Goal: Information Seeking & Learning: Find specific page/section

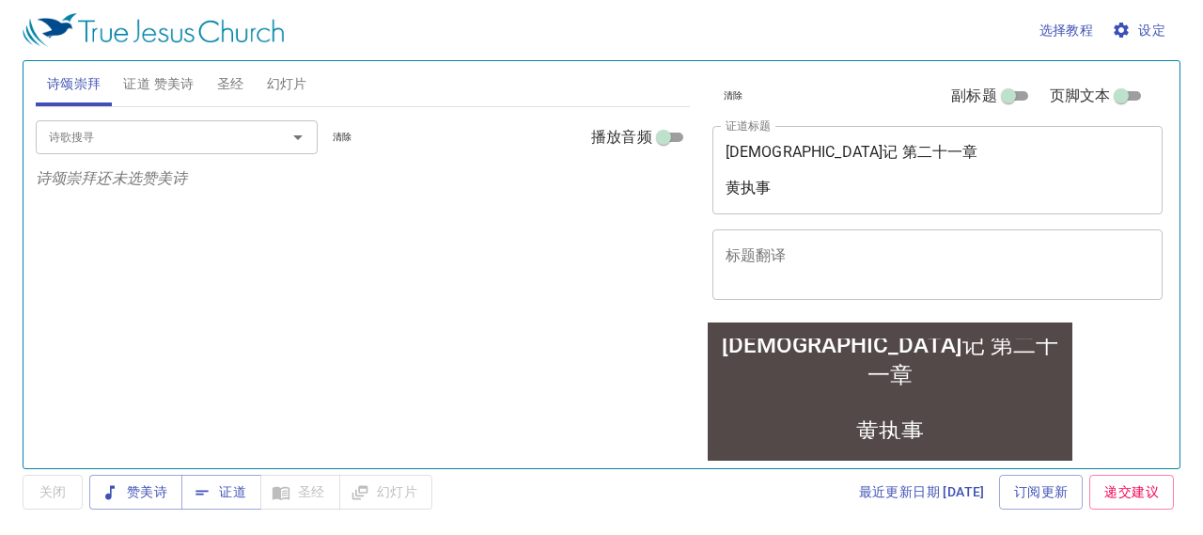
click at [956, 359] on div "申命记 第二十一章 黄执事" at bounding box center [888, 387] width 358 height 117
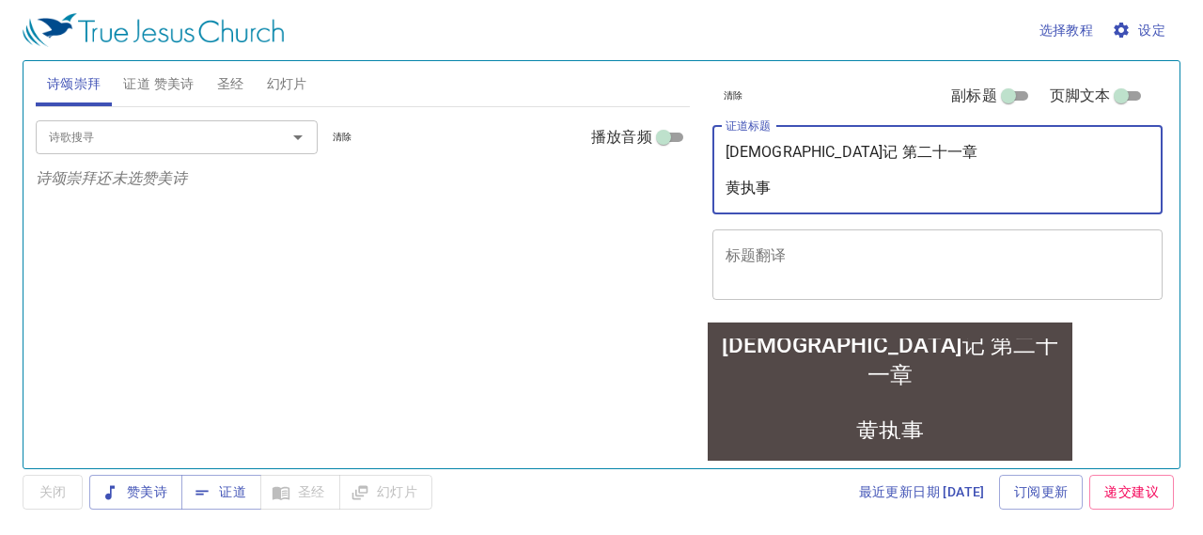
click at [838, 151] on textarea "申命记 第二十一章 黄执事" at bounding box center [937, 170] width 425 height 54
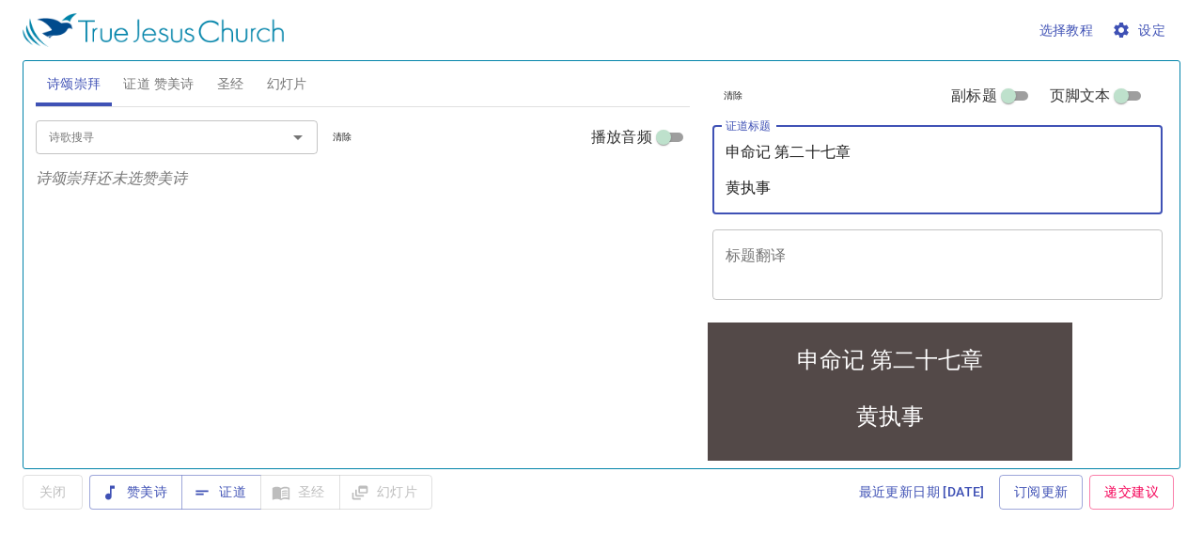
drag, startPoint x: 845, startPoint y: 186, endPoint x: 814, endPoint y: 187, distance: 31.0
click at [814, 187] on textarea "申命记 第二十七章 黄执事" at bounding box center [937, 170] width 425 height 54
type textarea "申命记 第二十七章 Br. S Yang"
click at [565, 371] on div "诗歌搜寻 诗歌搜寻 清除 播放音频 诗颂崇拜还未选赞美诗" at bounding box center [363, 279] width 654 height 345
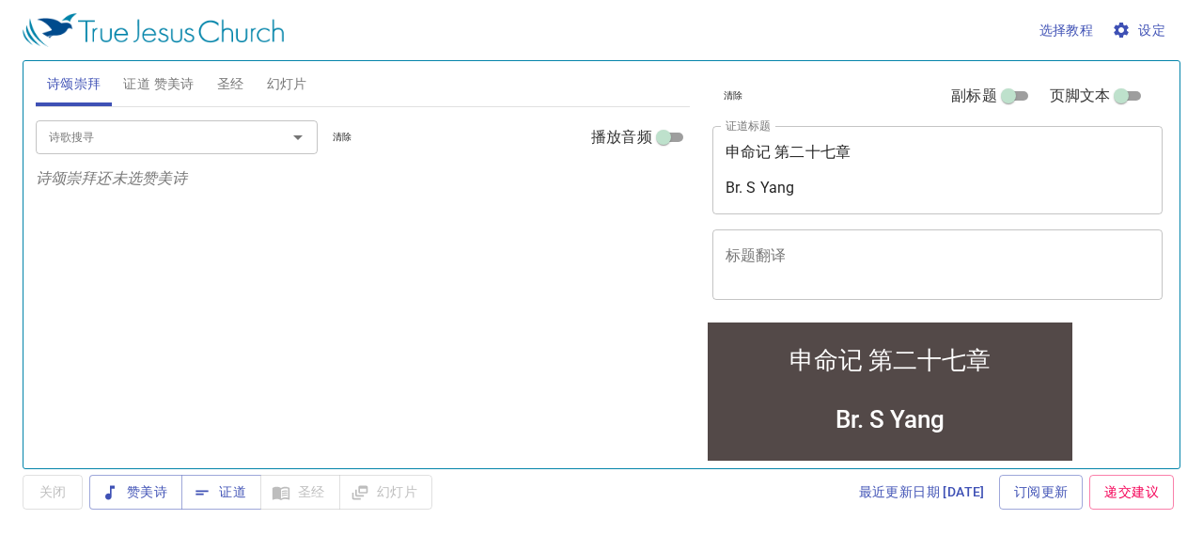
click at [224, 82] on span "圣经" at bounding box center [230, 83] width 27 height 23
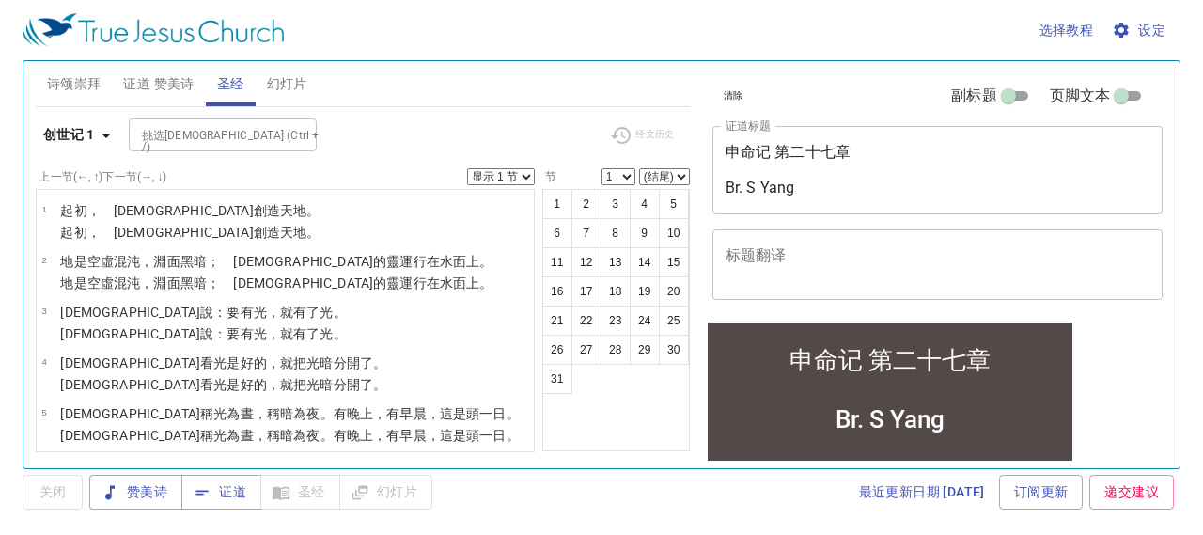
click at [1158, 31] on span "设定" at bounding box center [1140, 30] width 50 height 23
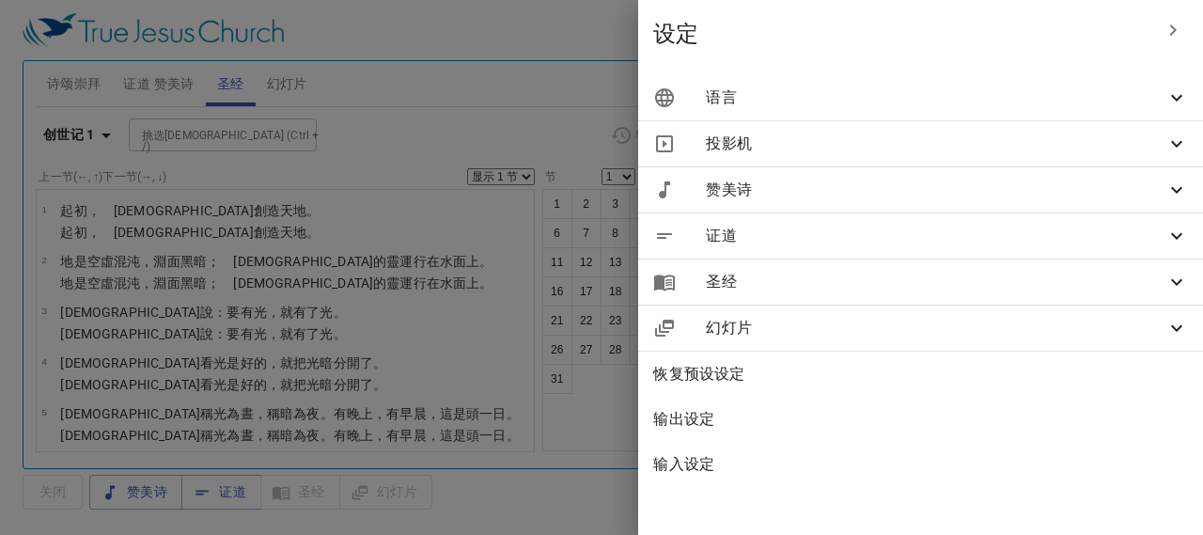
click at [1166, 99] on icon at bounding box center [1176, 97] width 23 height 23
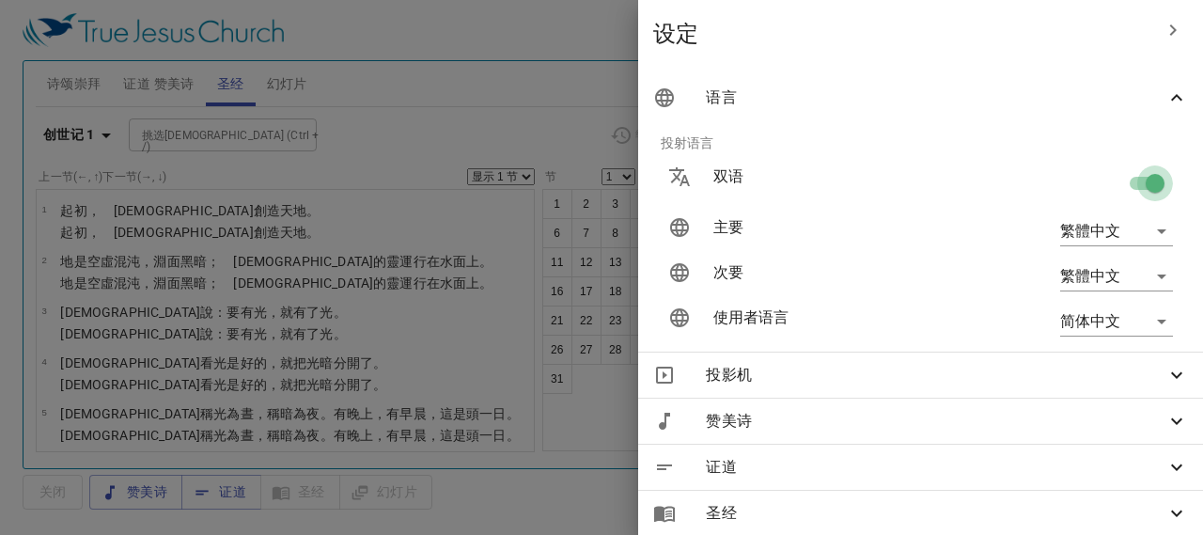
click at [1123, 179] on input "checkbox" at bounding box center [1154, 187] width 107 height 36
checkbox input "false"
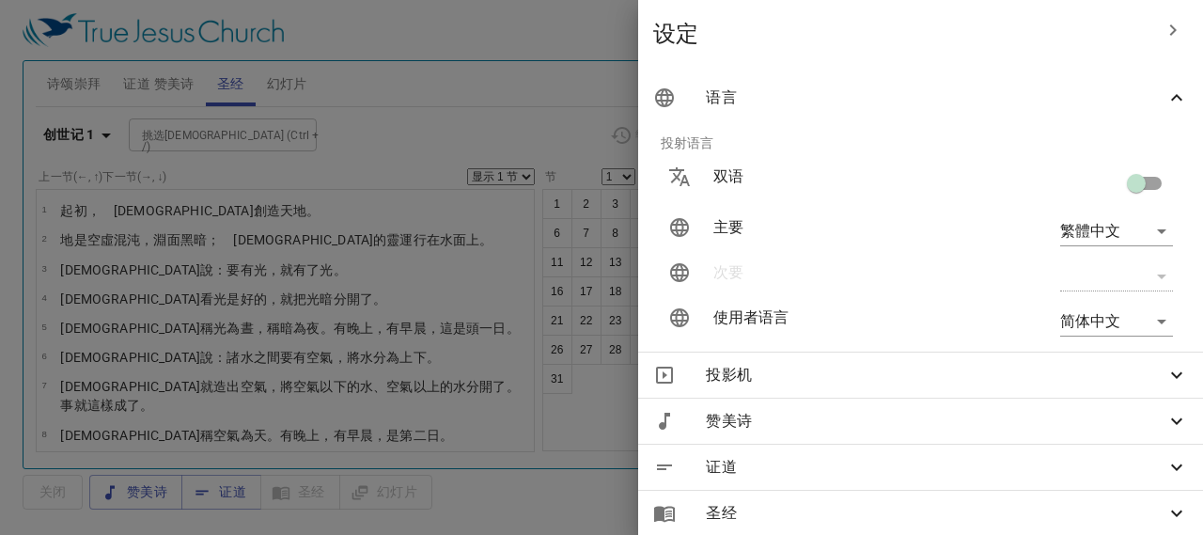
click at [526, 82] on div at bounding box center [601, 267] width 1203 height 535
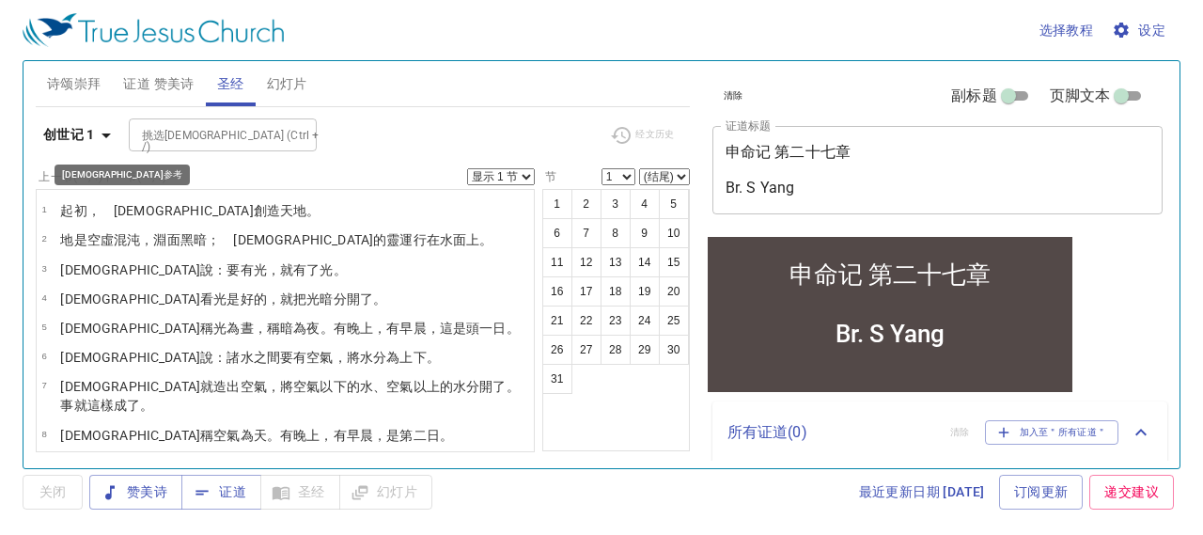
click at [39, 125] on button "创世记 1" at bounding box center [80, 134] width 89 height 35
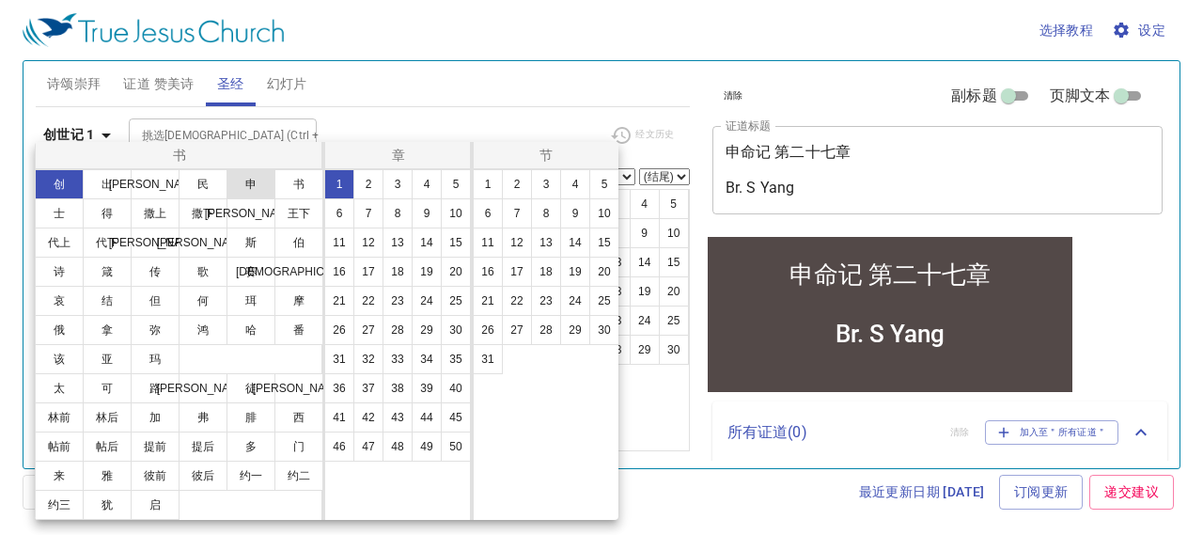
click at [267, 179] on button "申" at bounding box center [250, 184] width 49 height 30
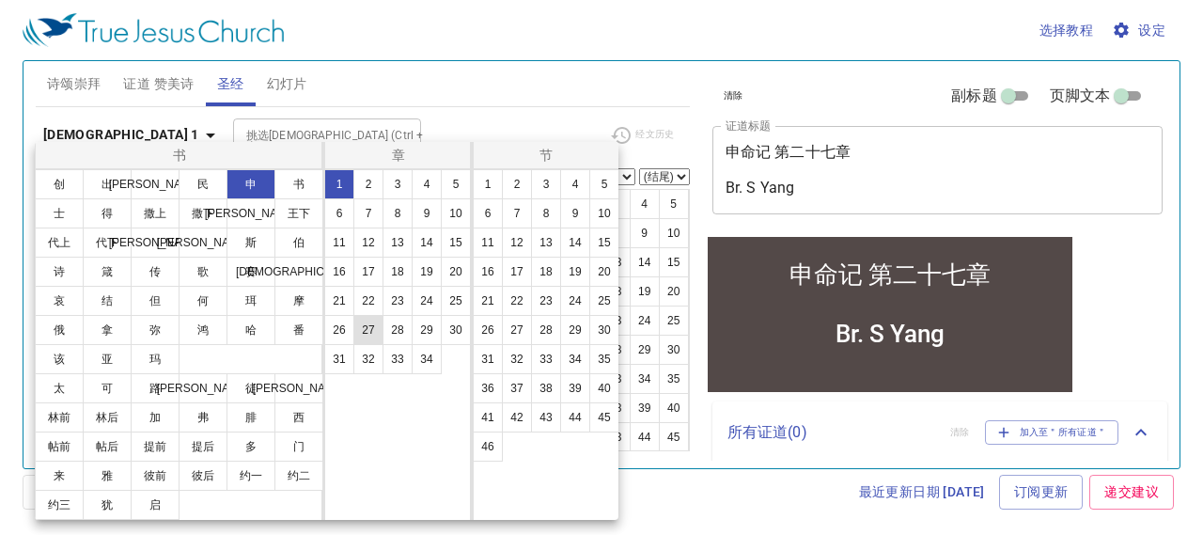
click at [361, 319] on button "27" at bounding box center [368, 330] width 30 height 30
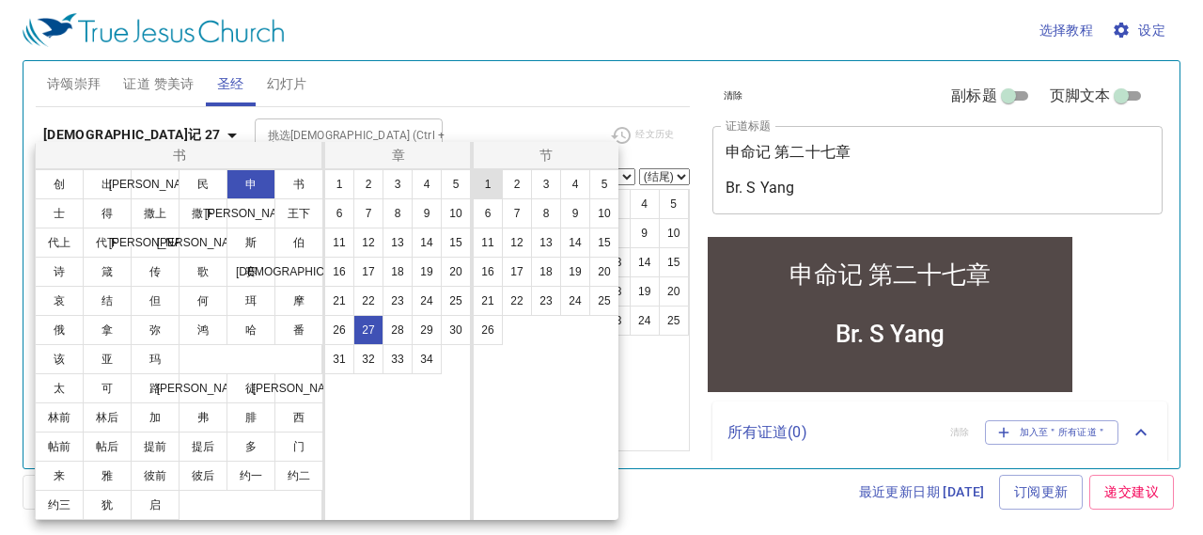
click at [490, 187] on button "1" at bounding box center [488, 184] width 30 height 30
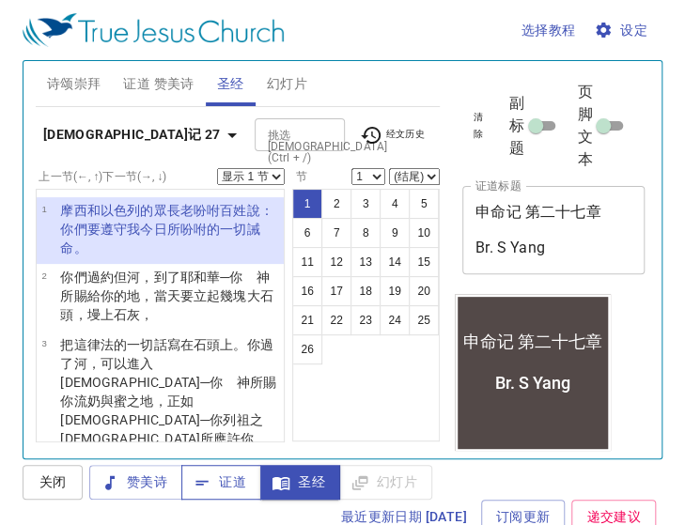
click at [231, 476] on span "证道" at bounding box center [221, 482] width 50 height 23
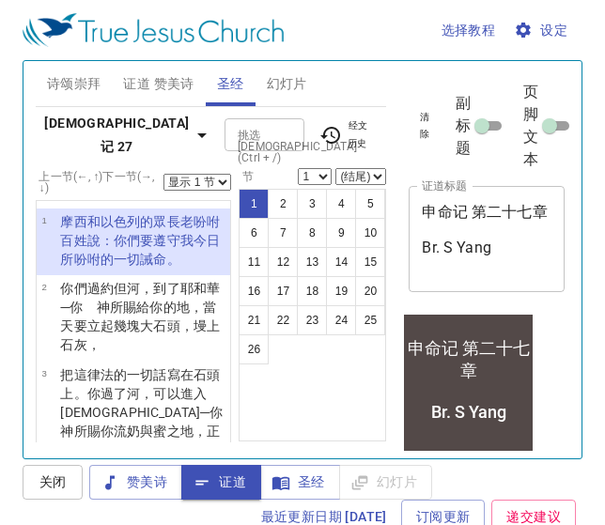
click at [202, 184] on select "显示 1 节 显示 2 节 显示 3 节 显示 4 节 显示 5 节" at bounding box center [197, 182] width 68 height 17
select select "3"
click at [164, 174] on select "显示 1 节 显示 2 节 显示 3 节 显示 4 节 显示 5 节" at bounding box center [197, 182] width 68 height 17
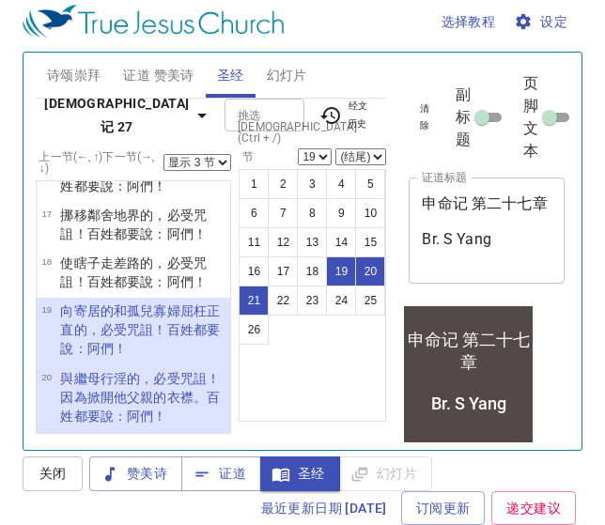
scroll to position [1250, 0]
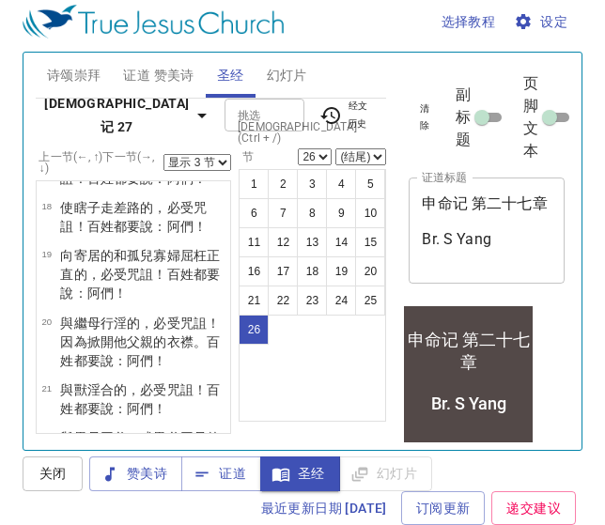
scroll to position [1577, 0]
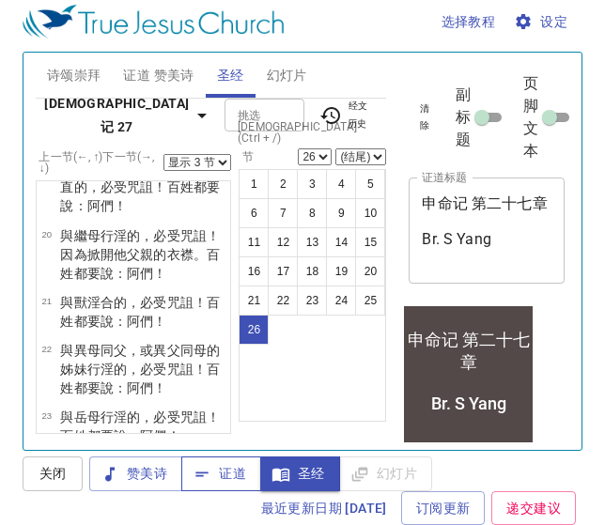
click at [223, 483] on span "证道" at bounding box center [221, 473] width 50 height 23
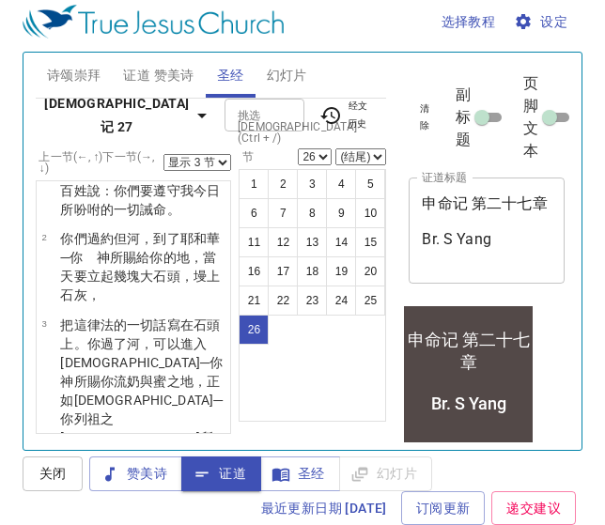
scroll to position [0, 0]
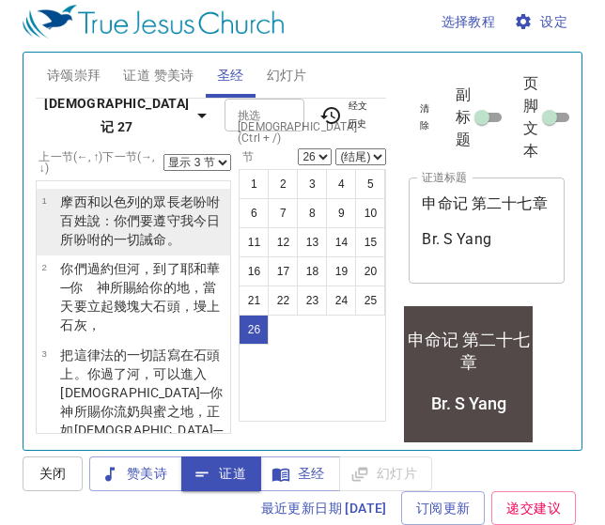
click at [118, 223] on wh559 "：你們要遵守 我今日 所吩咐 的一切誡命 。" at bounding box center [140, 230] width 160 height 34
select select "1"
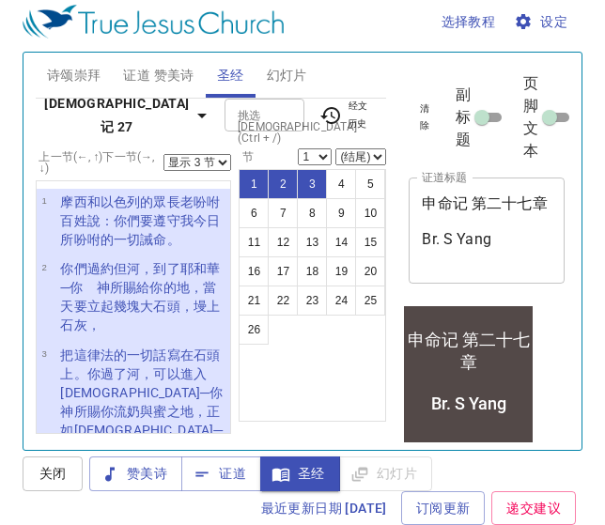
click at [199, 163] on select "显示 1 节 显示 2 节 显示 3 节 显示 4 节 显示 5 节" at bounding box center [197, 162] width 68 height 17
select select "1"
click at [164, 154] on select "显示 1 节 显示 2 节 显示 3 节 显示 4 节 显示 5 节" at bounding box center [197, 162] width 68 height 17
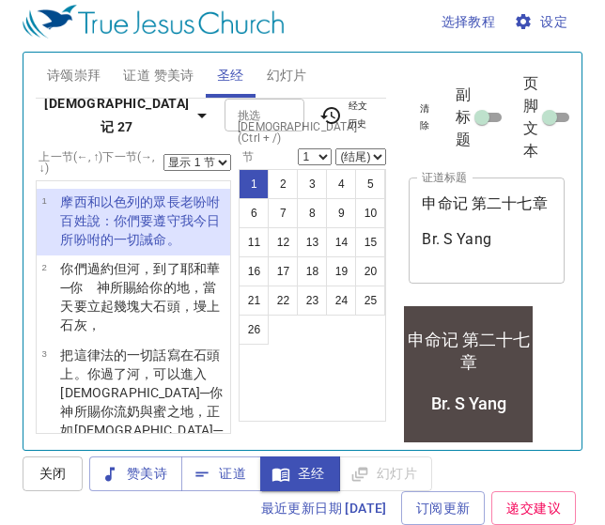
click at [90, 117] on b "申命记 27" at bounding box center [117, 115] width 148 height 46
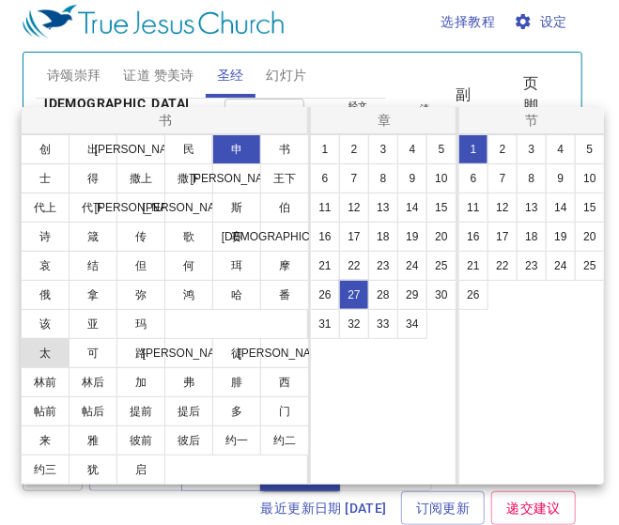
click at [42, 368] on button "太" at bounding box center [45, 353] width 49 height 30
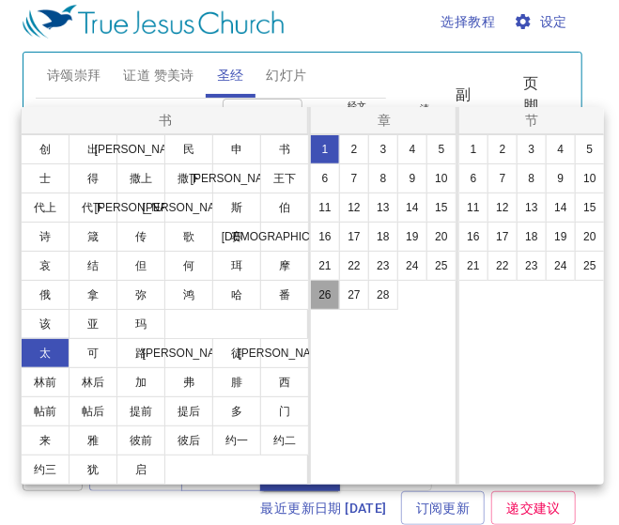
click at [323, 301] on button "26" at bounding box center [325, 295] width 30 height 30
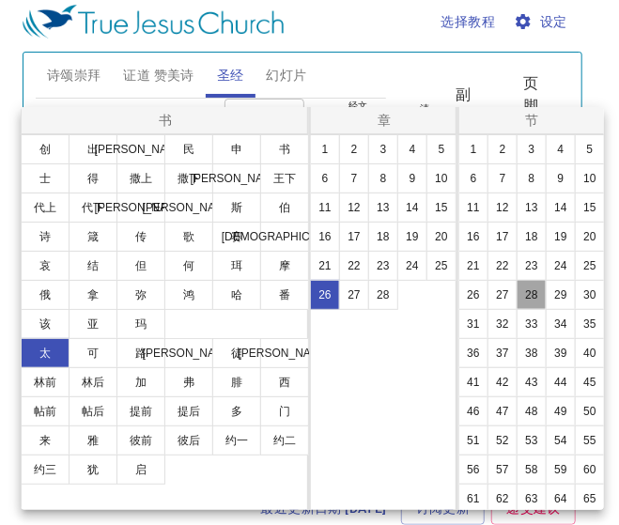
click at [547, 310] on button "28" at bounding box center [532, 295] width 30 height 30
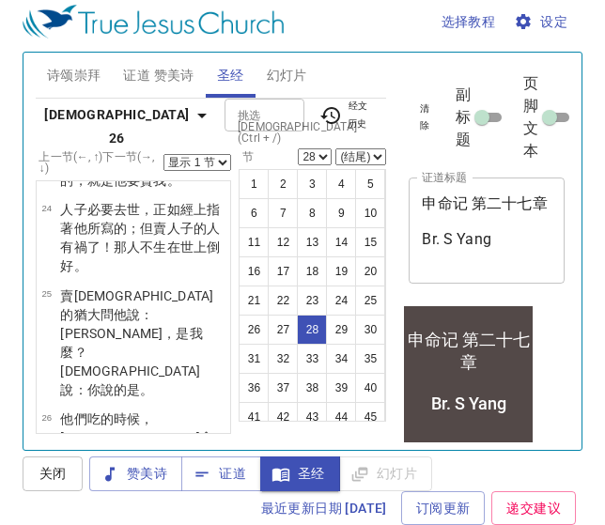
scroll to position [1597, 0]
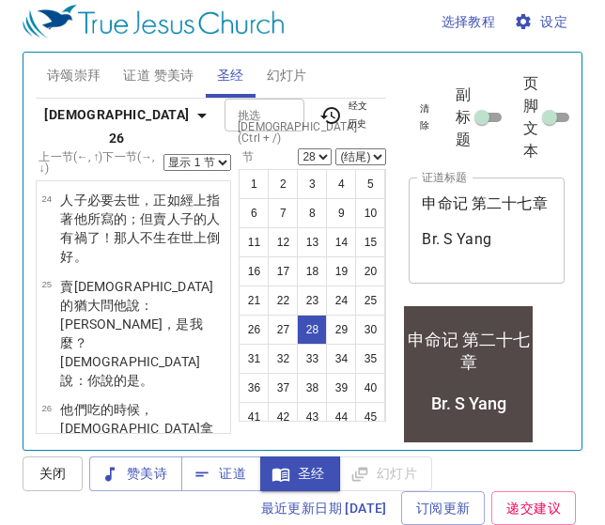
click at [100, 116] on b "马太福音 26" at bounding box center [117, 116] width 148 height 70
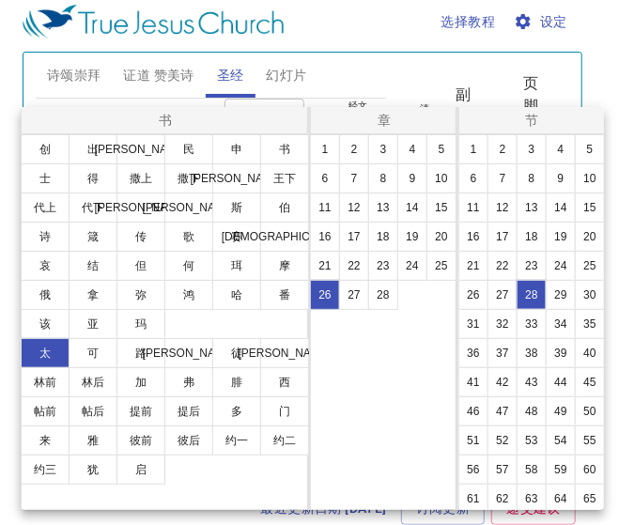
click at [413, 76] on div at bounding box center [309, 262] width 619 height 525
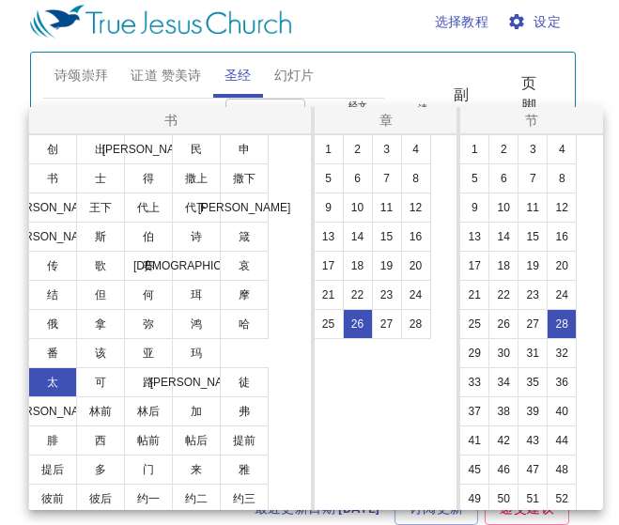
scroll to position [10, 0]
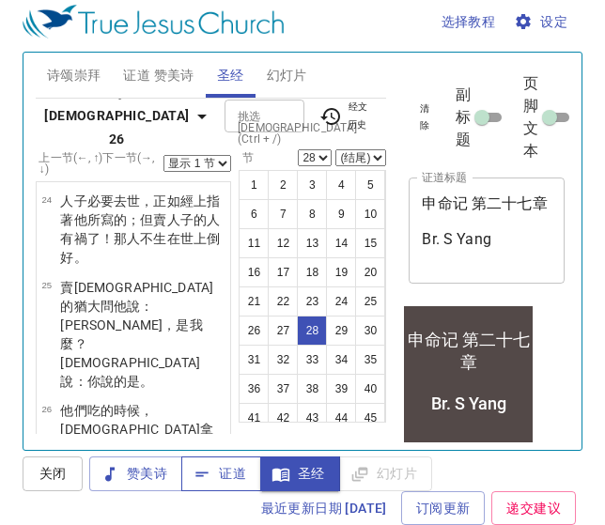
click at [233, 479] on span "证道" at bounding box center [221, 473] width 50 height 23
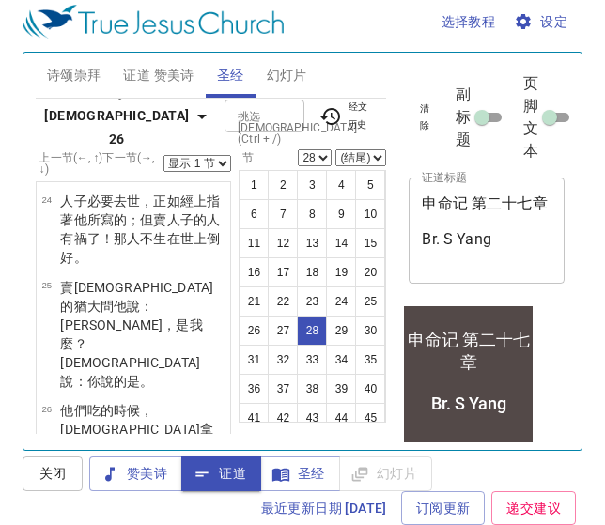
click at [89, 126] on button "马太福音 26" at bounding box center [128, 116] width 185 height 81
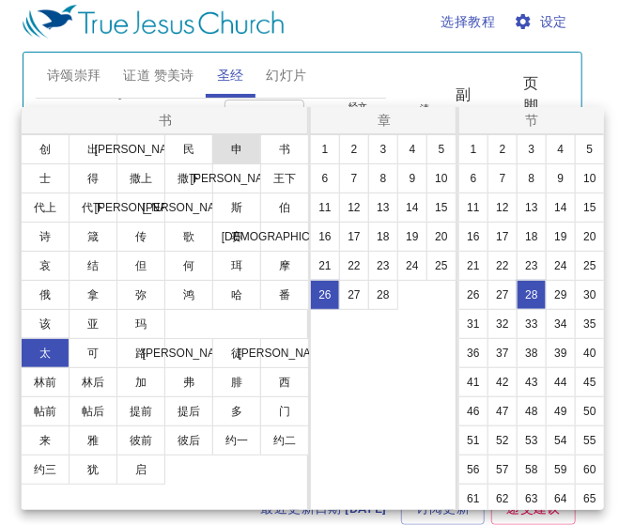
click at [244, 148] on button "申" at bounding box center [236, 149] width 49 height 30
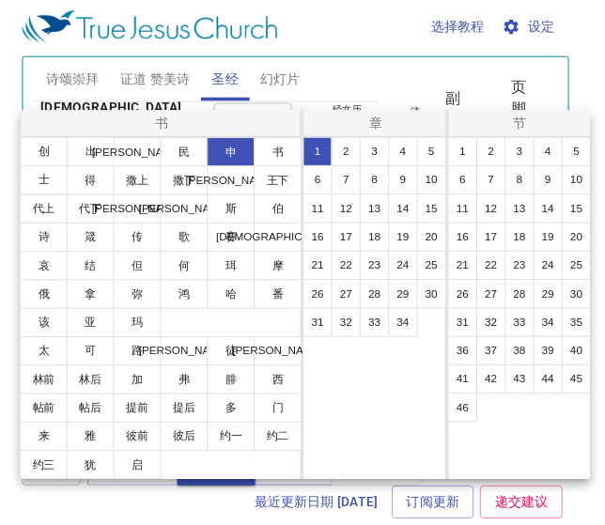
scroll to position [0, 0]
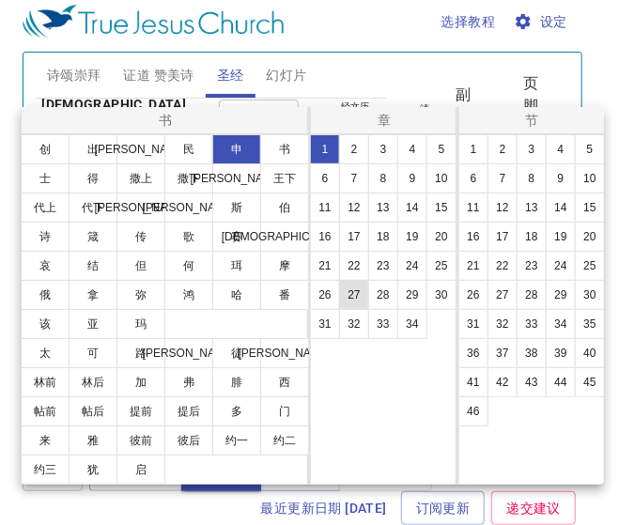
click at [350, 299] on button "27" at bounding box center [354, 295] width 30 height 30
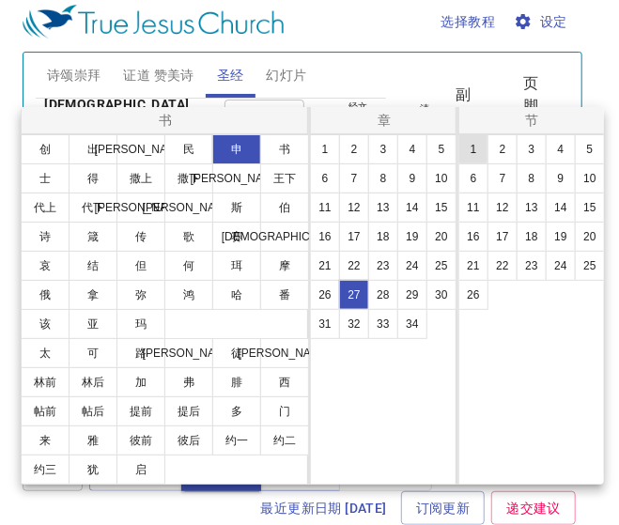
click at [473, 154] on button "1" at bounding box center [474, 149] width 30 height 30
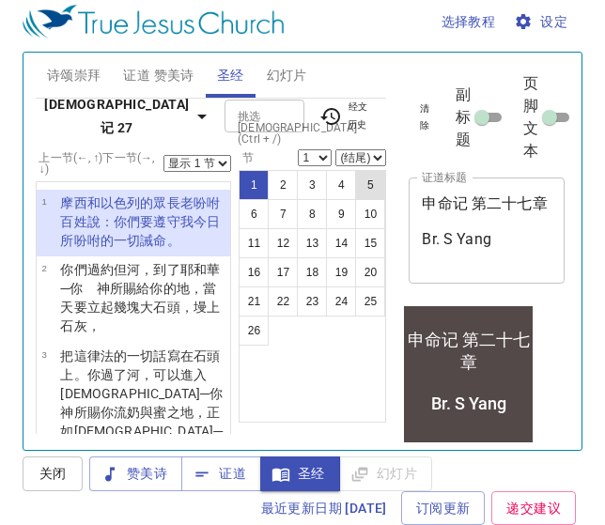
click at [366, 171] on button "5" at bounding box center [370, 185] width 30 height 30
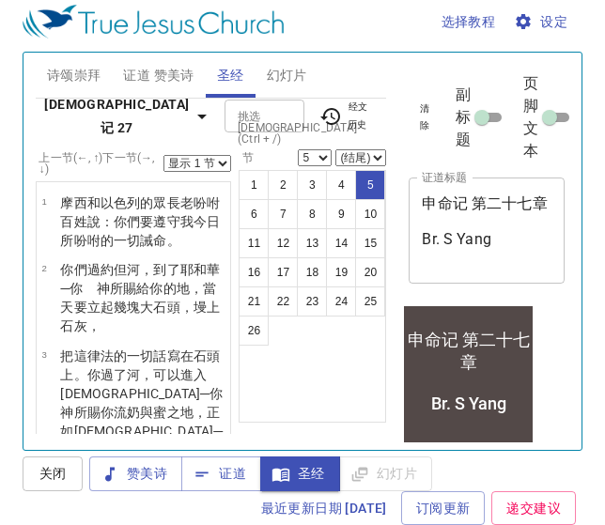
scroll to position [11, 0]
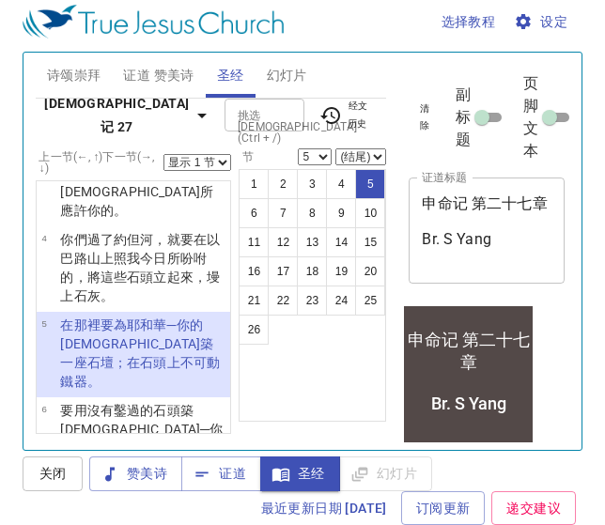
click at [322, 150] on select "1 2 3 4 5 6 7 8 9 10 11 12 13 14 15 16 17 18 19 20 21 22 23 24 25 26" at bounding box center [315, 156] width 34 height 17
select select "1"
click at [299, 148] on select "1 2 3 4 5 6 7 8 9 10 11 12 13 14 15 16 17 18 19 20 21 22 23 24 25 26" at bounding box center [315, 156] width 34 height 17
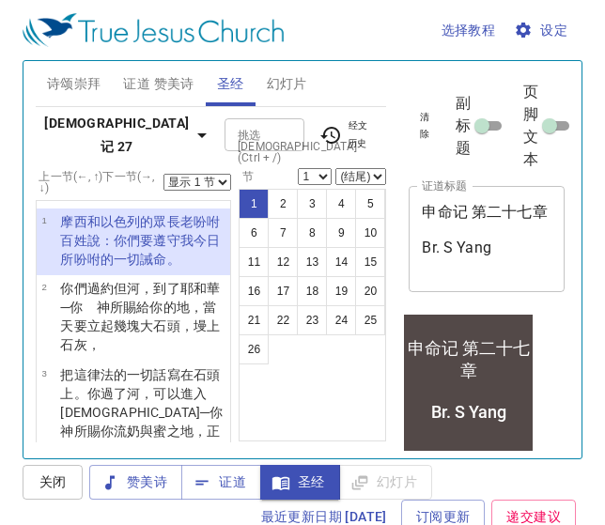
click at [355, 177] on select "(结尾) 2 3 4 5 6 7 8 9 10 11 12 13 14 15 16 17 18 19 20 21 22 23 24 25 26" at bounding box center [360, 176] width 51 height 17
select select "8"
click at [336, 168] on select "(结尾) 2 3 4 5 6 7 8 9 10 11 12 13 14 15 16 17 18 19 20 21 22 23 24 25 26" at bounding box center [360, 176] width 51 height 17
click at [343, 237] on button "9" at bounding box center [341, 233] width 30 height 30
select select "9"
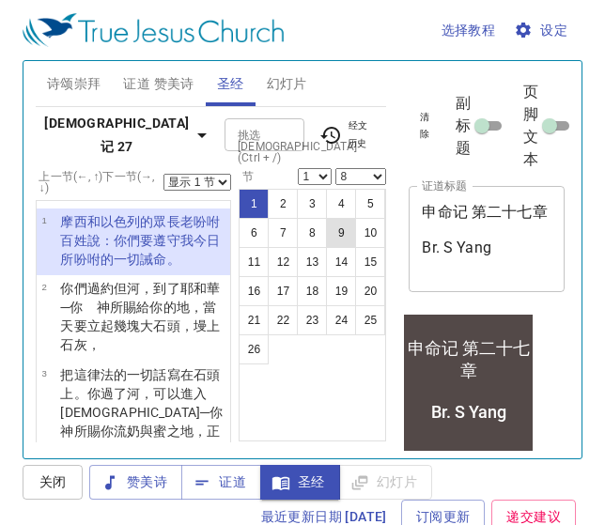
select select
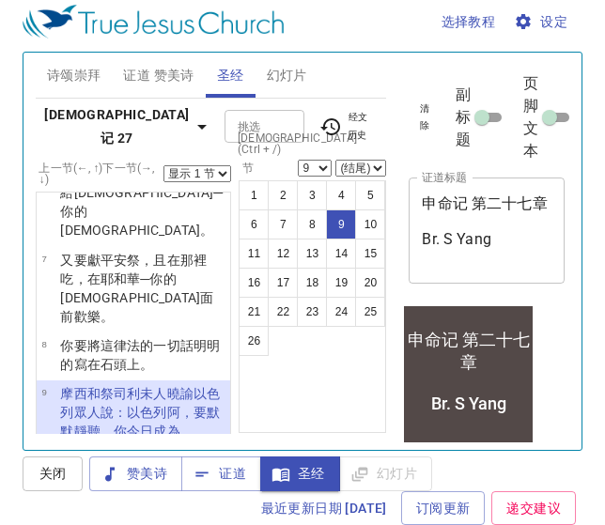
scroll to position [11, 0]
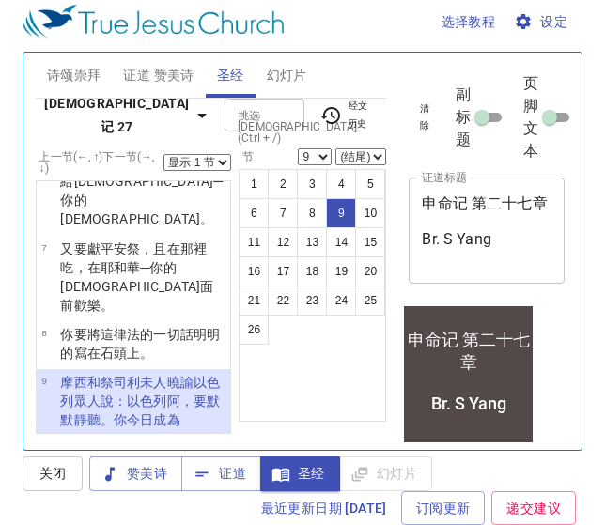
click at [215, 162] on select "显示 1 节 显示 2 节 显示 3 节 显示 4 节 显示 5 节" at bounding box center [197, 162] width 68 height 17
select select "2"
click at [164, 154] on select "显示 1 节 显示 2 节 显示 3 节 显示 4 节 显示 5 节" at bounding box center [197, 162] width 68 height 17
click at [254, 248] on button "11" at bounding box center [254, 242] width 30 height 30
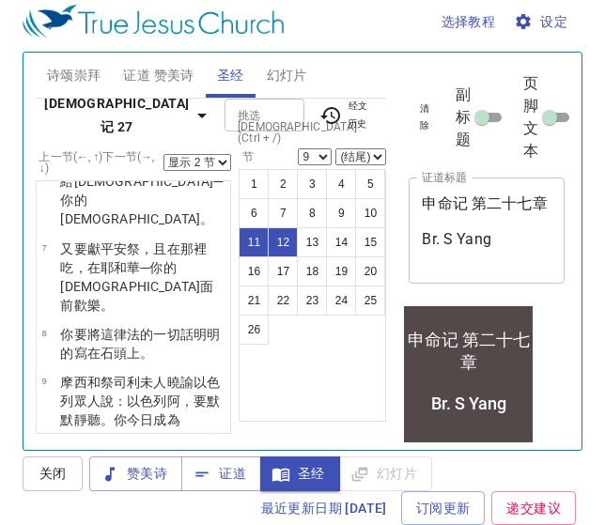
select select "11"
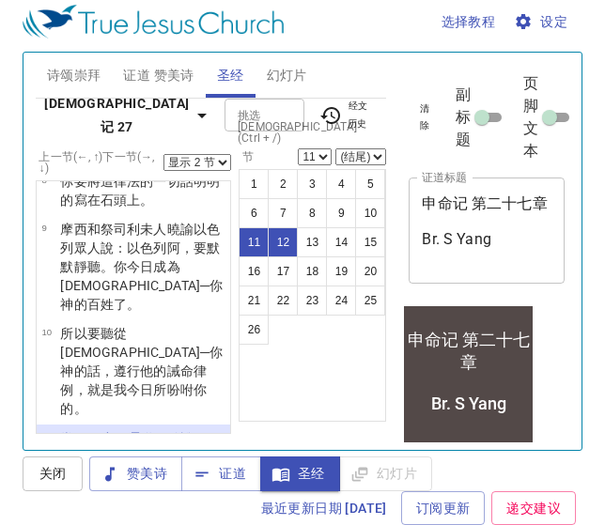
click at [360, 160] on select "(结尾) 12 13 14 15 16 17 18 19 20 21 22 23 24 25 26" at bounding box center [360, 156] width 51 height 17
select select "26"
click at [336, 148] on select "(结尾) 12 13 14 15 16 17 18 19 20 21 22 23 24 25 26" at bounding box center [360, 156] width 51 height 17
click at [203, 165] on select "显示 1 节 显示 2 节 显示 3 节 显示 4 节 显示 5 节" at bounding box center [197, 162] width 68 height 17
select select "3"
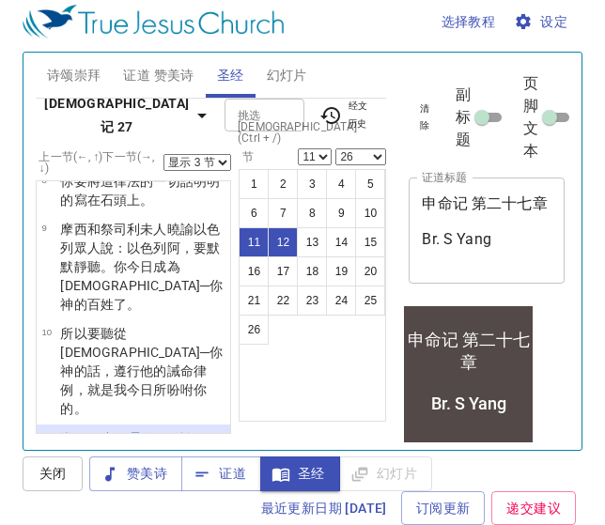
click at [164, 154] on select "显示 1 节 显示 2 节 显示 3 节 显示 4 节 显示 5 节" at bounding box center [197, 162] width 68 height 17
click at [360, 160] on select "(结尾) 12 13 14 15 16 17 18 19 20 21 22 23 24 25 26" at bounding box center [360, 156] width 51 height 17
select select "13"
click at [336, 148] on select "(结尾) 12 13 14 15 16 17 18 19 20 21 22 23 24 25 26" at bounding box center [360, 156] width 51 height 17
click at [342, 244] on button "14" at bounding box center [341, 242] width 30 height 30
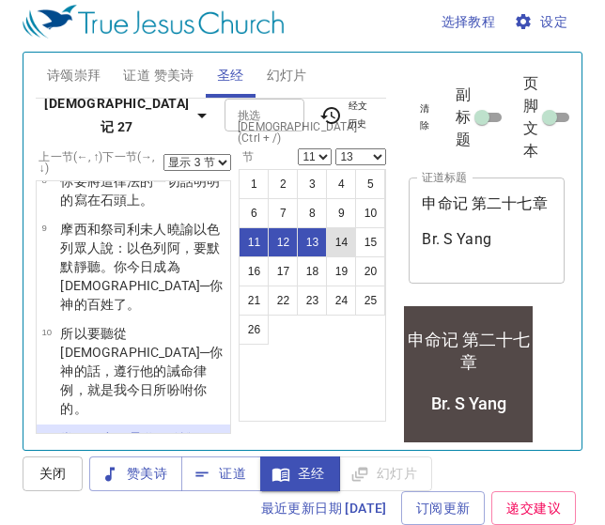
select select "14"
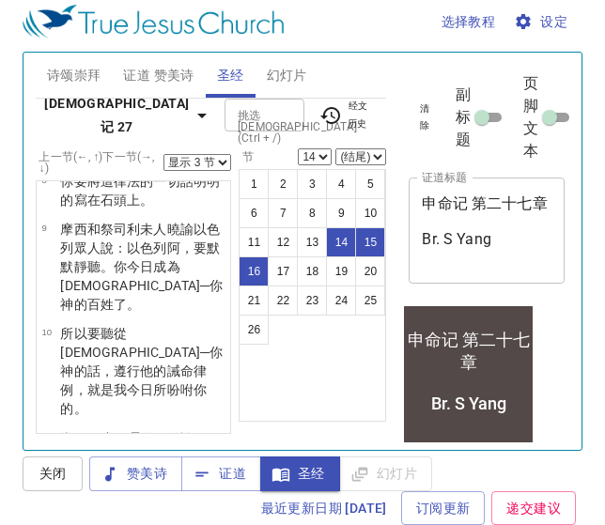
scroll to position [943, 0]
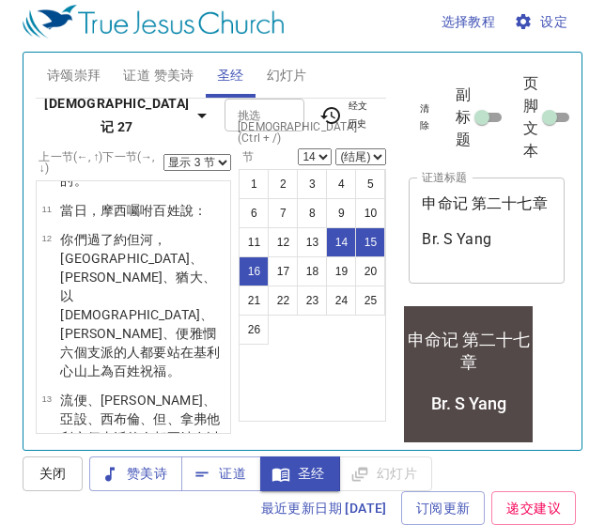
click at [361, 154] on select "(结尾) 15 16 17 18 19 20 21 22 23 24 25 26" at bounding box center [360, 156] width 51 height 17
select select "26"
click at [336, 148] on select "(结尾) 15 16 17 18 19 20 21 22 23 24 25 26" at bounding box center [360, 156] width 51 height 17
click at [257, 186] on button "1" at bounding box center [254, 184] width 30 height 30
select select "1"
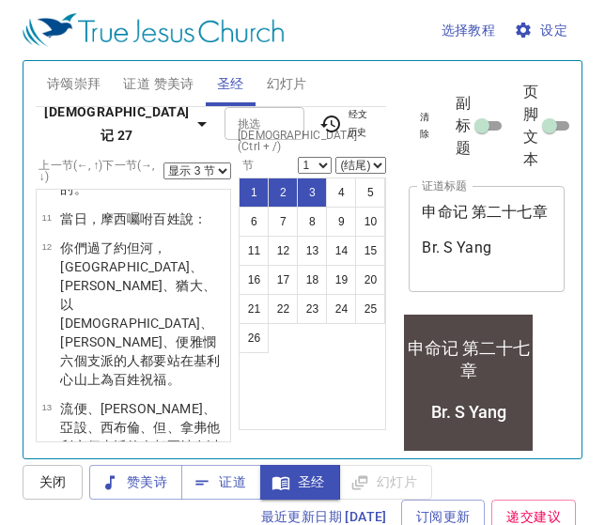
scroll to position [0, 0]
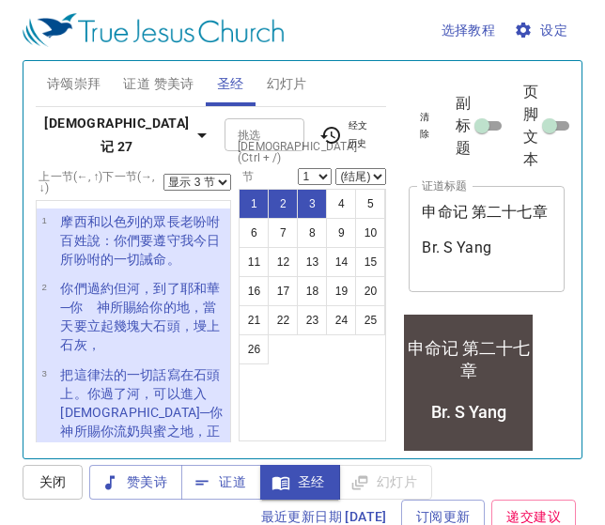
click at [361, 178] on select "(结尾) 2 3 4 5 6 7 8 9 10 11 12 13 14 15 16 17 18 19 20 21 22 23 24 25 26" at bounding box center [360, 176] width 51 height 17
select select "8"
click at [336, 168] on select "(结尾) 2 3 4 5 6 7 8 9 10 11 12 13 14 15 16 17 18 19 20 21 22 23 24 25 26" at bounding box center [360, 176] width 51 height 17
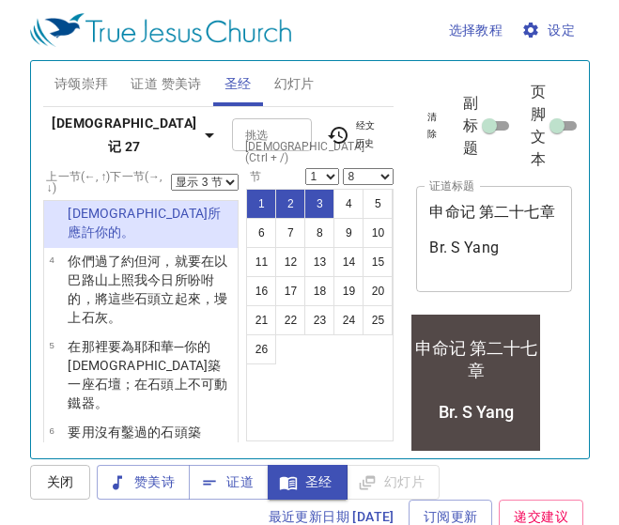
scroll to position [274, 0]
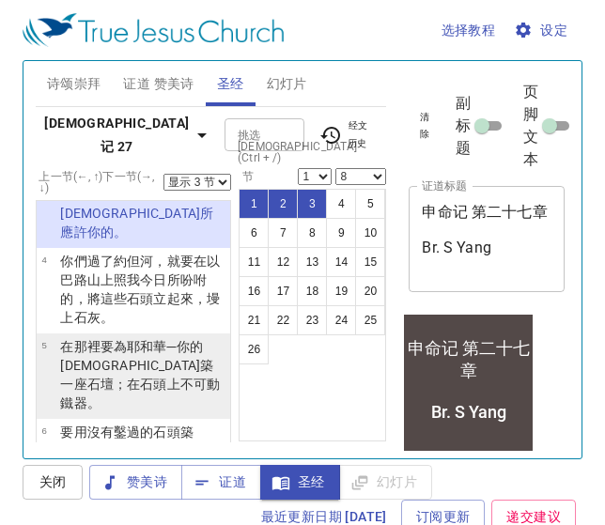
click at [107, 377] on wh1129 "一座石 壇 ；在石頭上不可動 鐵 器。" at bounding box center [140, 394] width 160 height 34
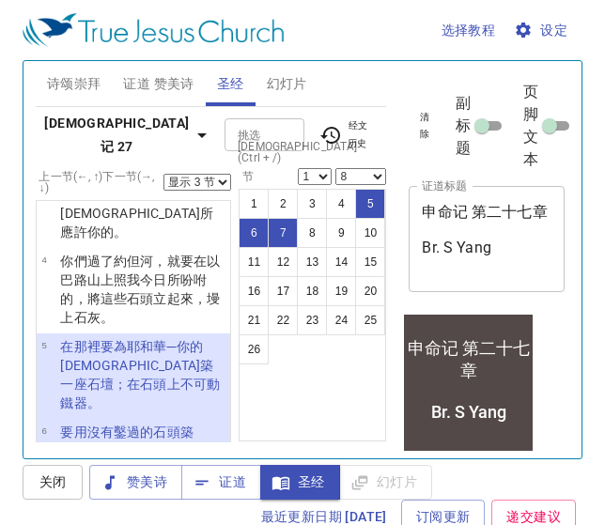
click at [208, 182] on select "显示 1 节 显示 2 节 显示 3 节 显示 4 节 显示 5 节" at bounding box center [197, 182] width 68 height 17
select select "1"
click at [164, 174] on select "显示 1 节 显示 2 节 显示 3 节 显示 4 节 显示 5 节" at bounding box center [197, 182] width 68 height 17
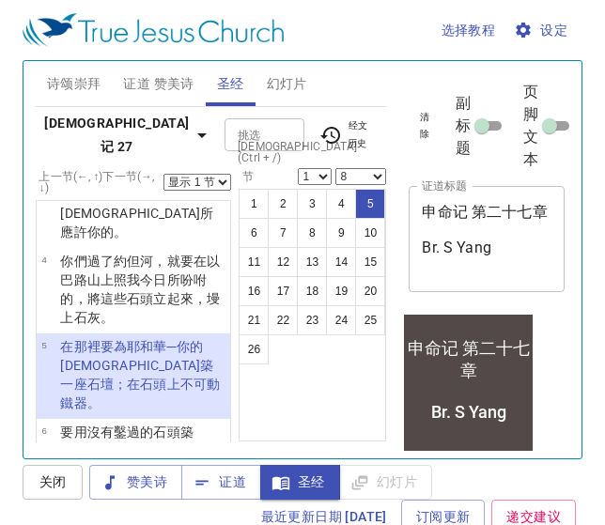
click at [68, 141] on b "申命记 27" at bounding box center [117, 135] width 148 height 46
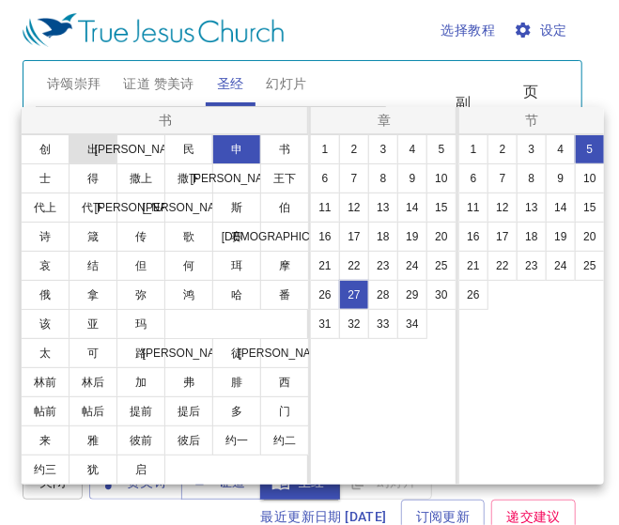
click at [95, 150] on button "出" at bounding box center [93, 149] width 49 height 30
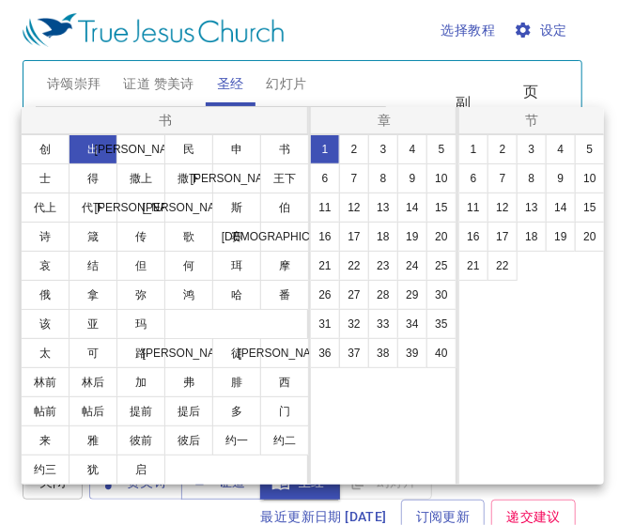
scroll to position [0, 0]
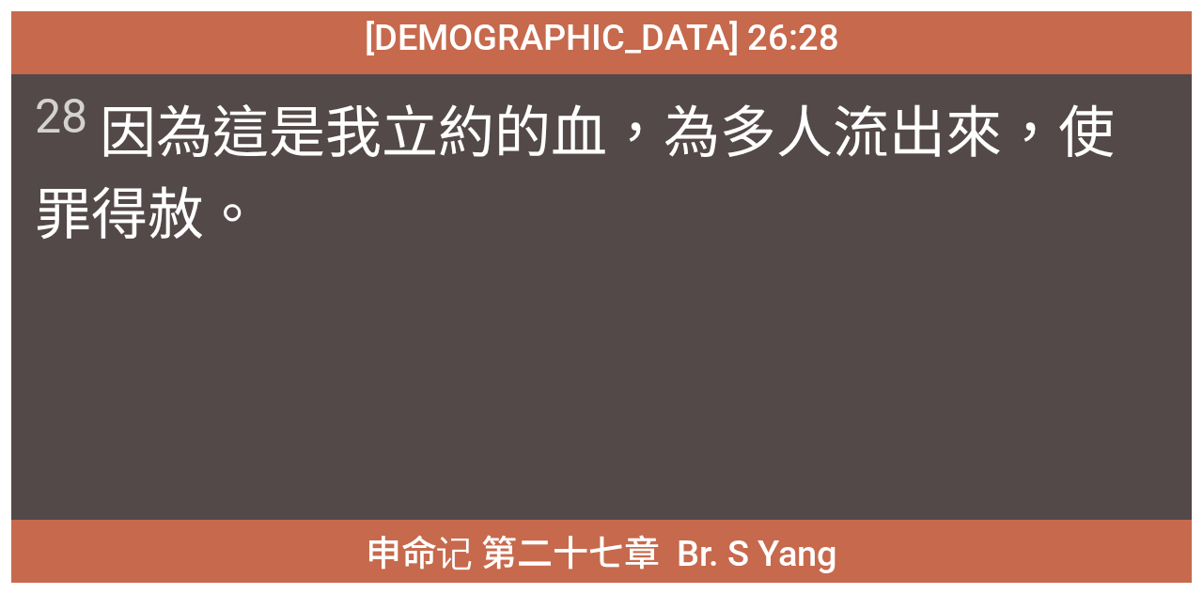
click at [519, 398] on div "28 因為 這 是 我 立約 的血 ，為 多人 流出來 ，使 罪 得赦 。" at bounding box center [601, 296] width 1180 height 445
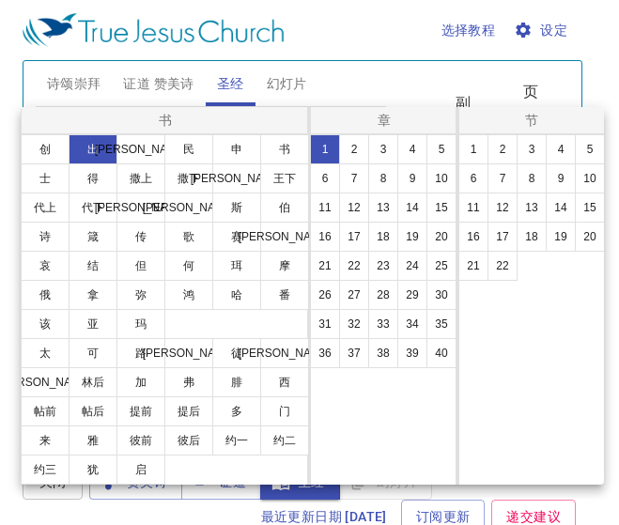
select select "8"
click at [0, 0] on button "20" at bounding box center [0, 0] width 0 height 0
click at [593, 272] on button "25" at bounding box center [590, 266] width 30 height 30
select select "25"
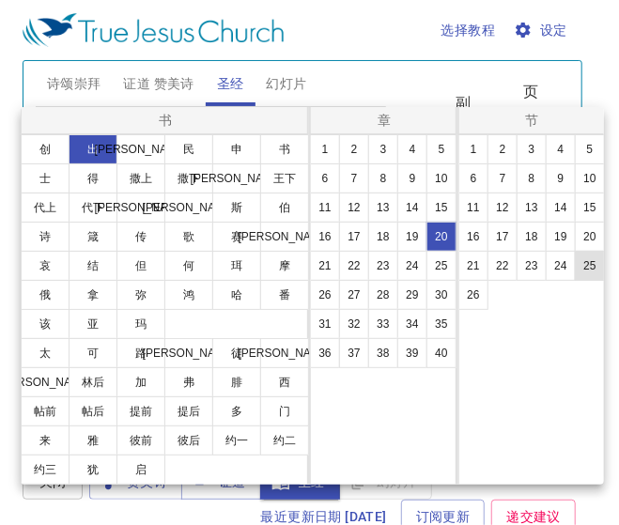
select select
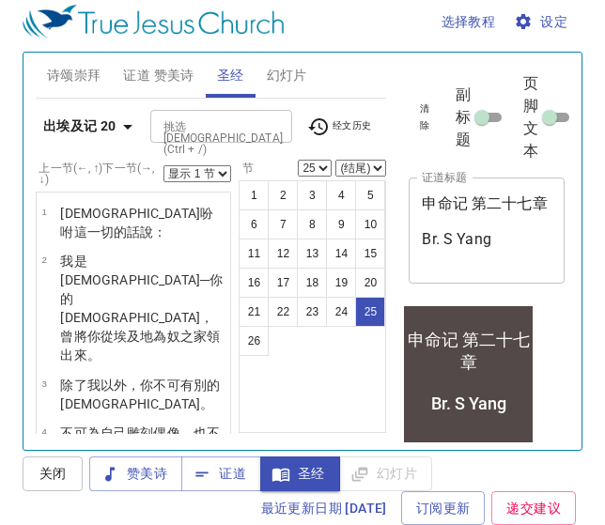
scroll to position [11, 0]
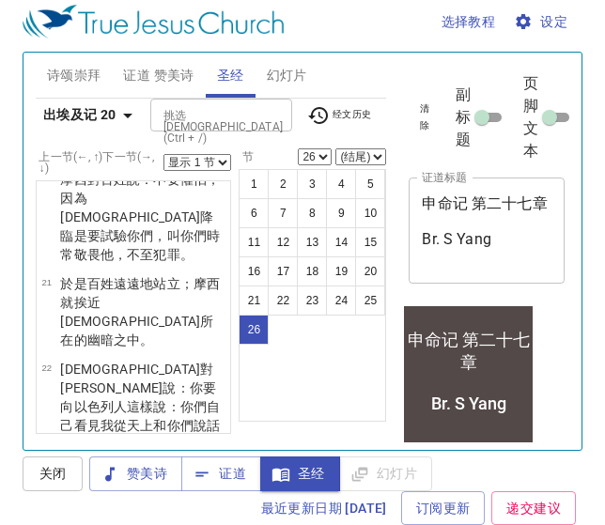
select select "25"
click at [201, 163] on select "显示 1 节 显示 2 节 显示 3 节 显示 4 节 显示 5 节" at bounding box center [197, 162] width 68 height 17
click at [164, 154] on select "显示 1 节 显示 2 节 显示 3 节 显示 4 节 显示 5 节" at bounding box center [197, 162] width 68 height 17
click at [77, 115] on b "出埃及记 20" at bounding box center [79, 114] width 73 height 23
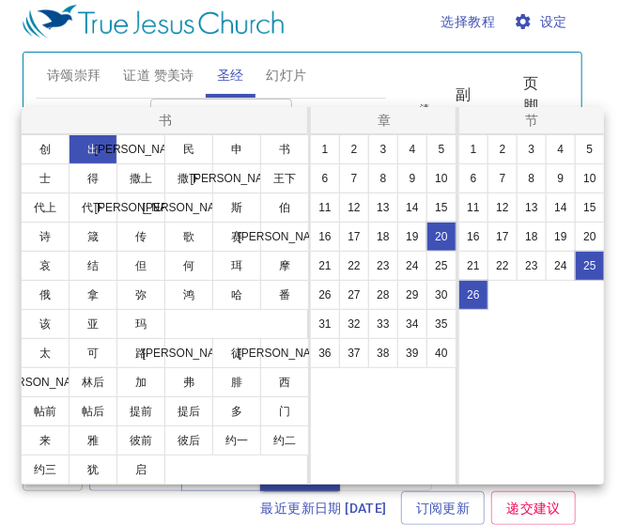
click at [0, 0] on div at bounding box center [0, 0] width 0 height 0
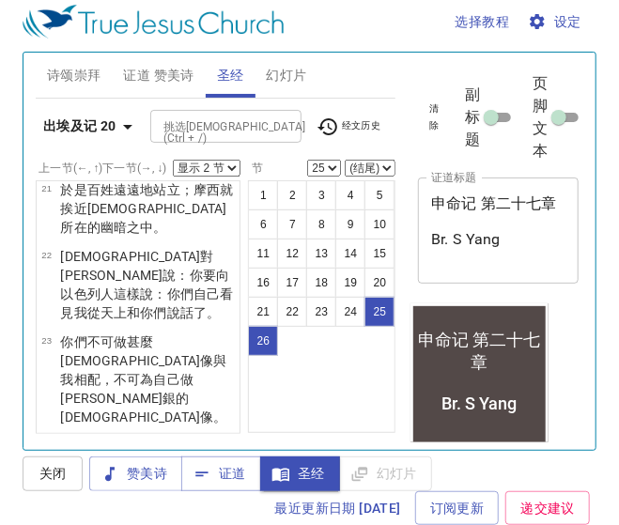
scroll to position [10, 0]
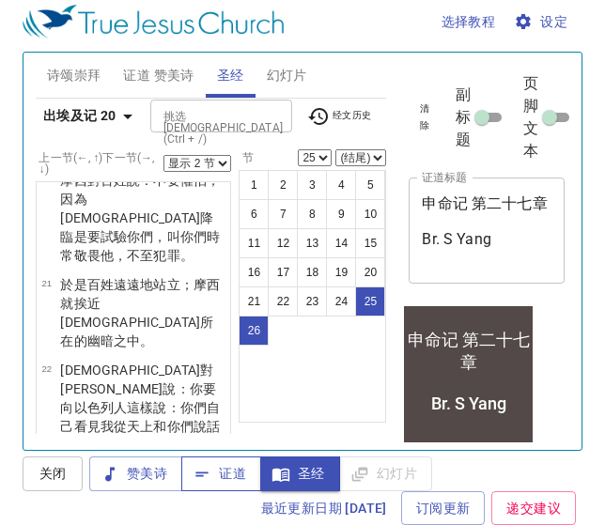
click at [0, 0] on span "证道" at bounding box center [0, 0] width 0 height 0
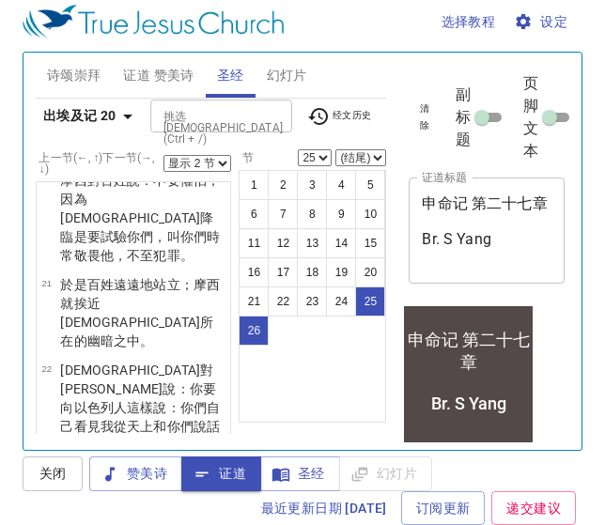
click at [74, 120] on b "出埃及记 20" at bounding box center [79, 115] width 73 height 23
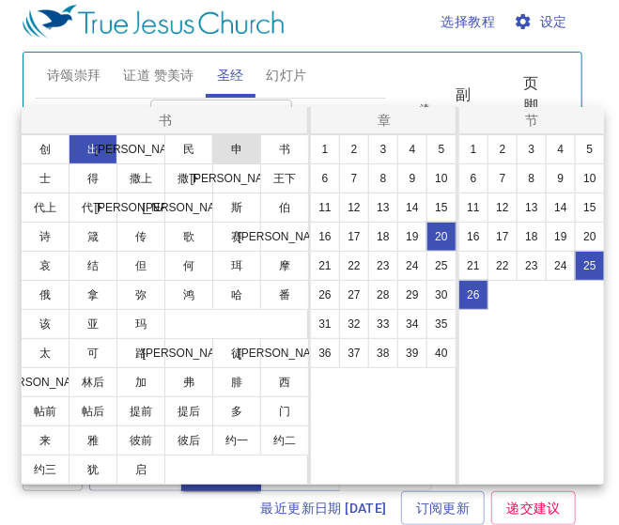
click at [241, 152] on button "申" at bounding box center [236, 149] width 49 height 30
select select "1"
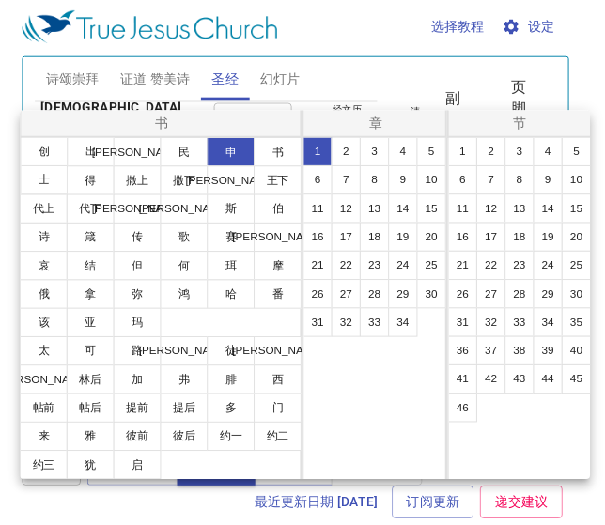
scroll to position [0, 0]
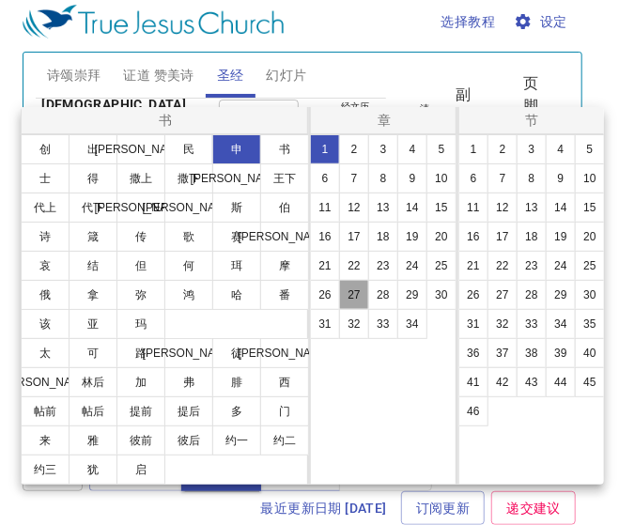
click at [0, 0] on button "27" at bounding box center [0, 0] width 0 height 0
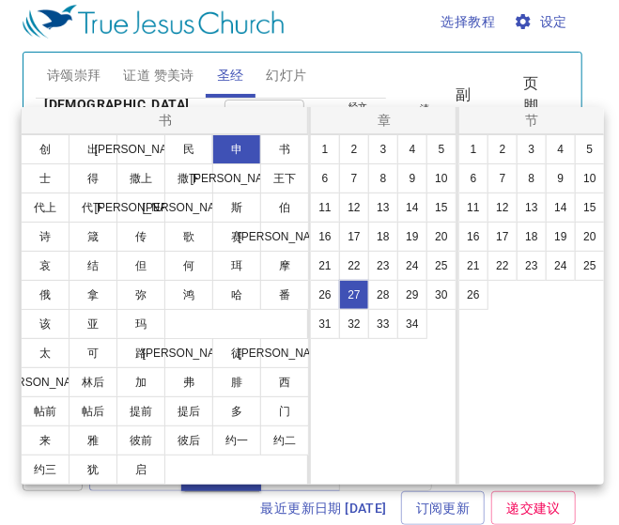
click at [0, 0] on div at bounding box center [0, 0] width 0 height 0
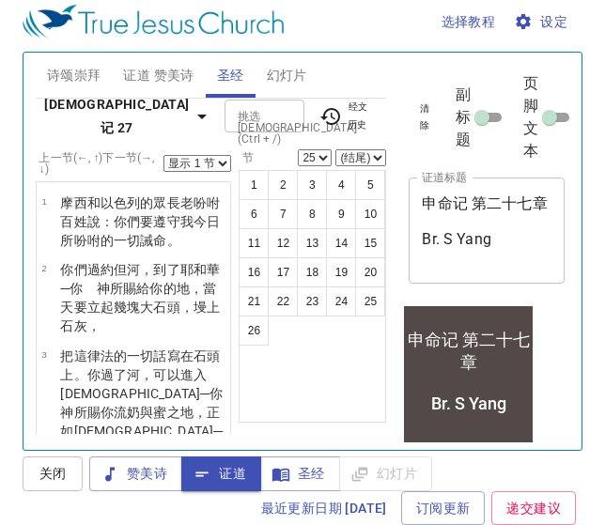
click at [77, 124] on b "申命记 27" at bounding box center [117, 116] width 148 height 46
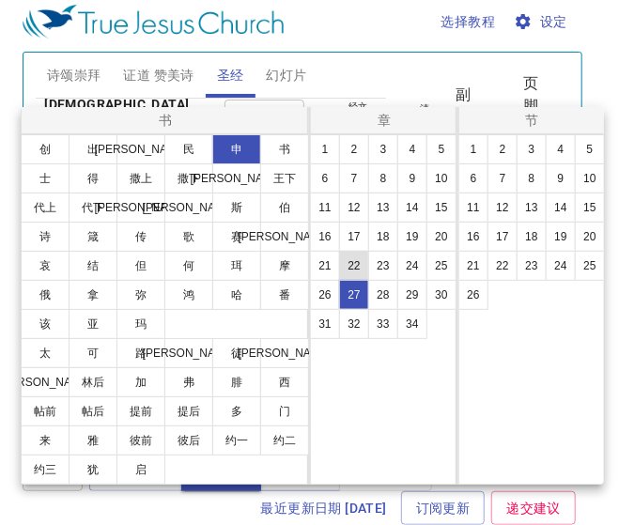
click at [0, 0] on button "22" at bounding box center [0, 0] width 0 height 0
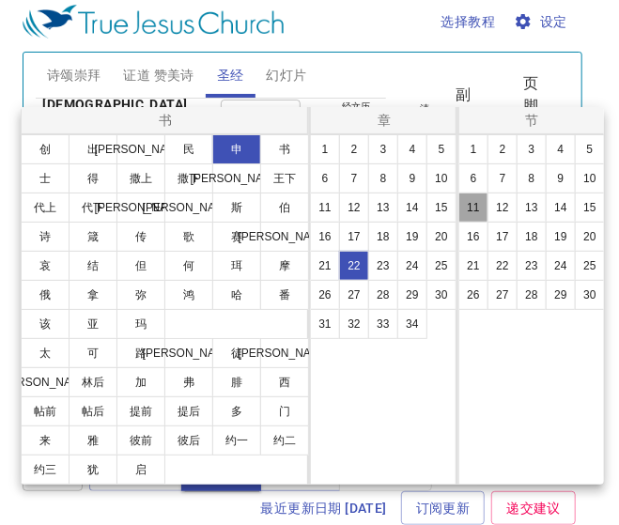
click at [0, 0] on button "11" at bounding box center [0, 0] width 0 height 0
select select "11"
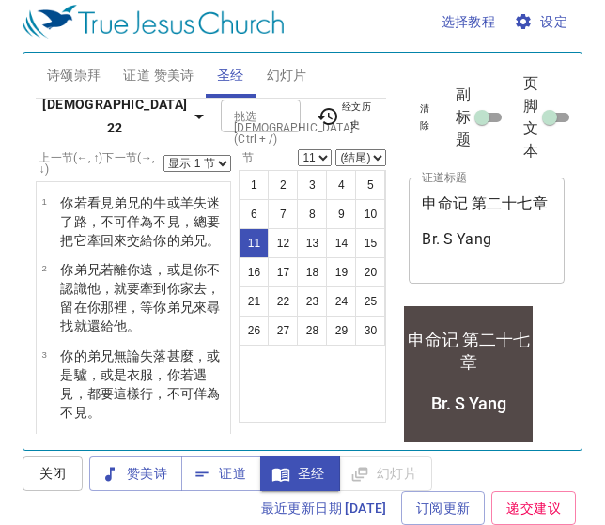
scroll to position [11, 0]
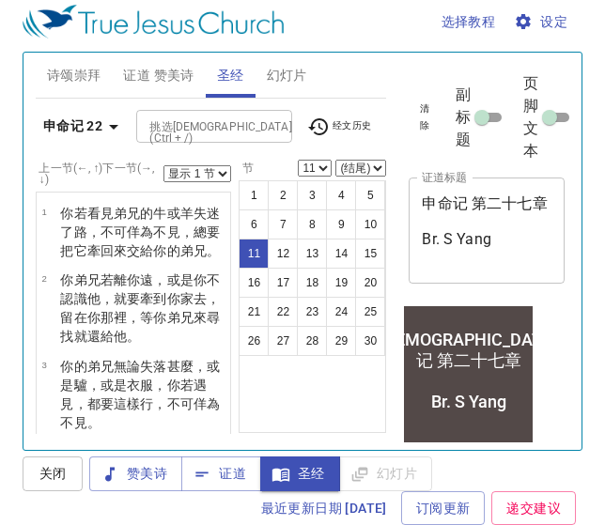
scroll to position [687, 0]
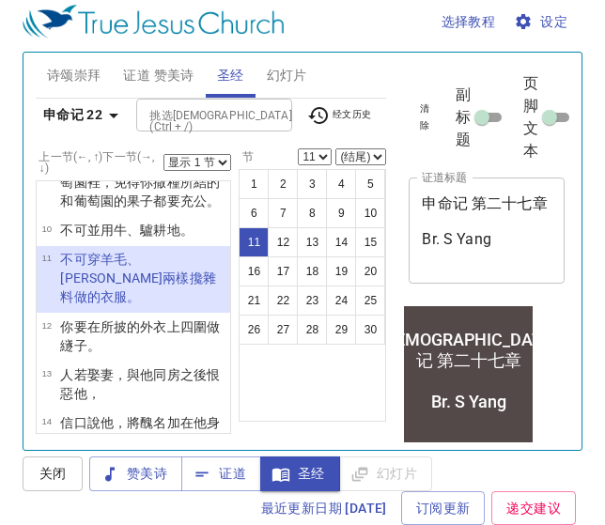
click at [94, 126] on button "申命记 22" at bounding box center [84, 115] width 97 height 35
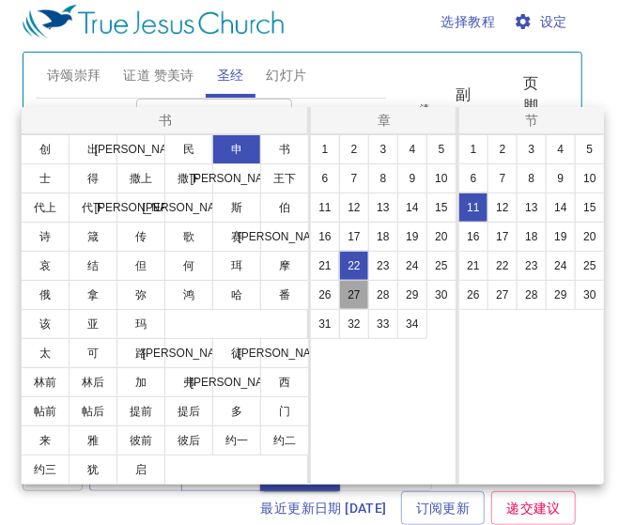
click at [0, 0] on button "27" at bounding box center [0, 0] width 0 height 0
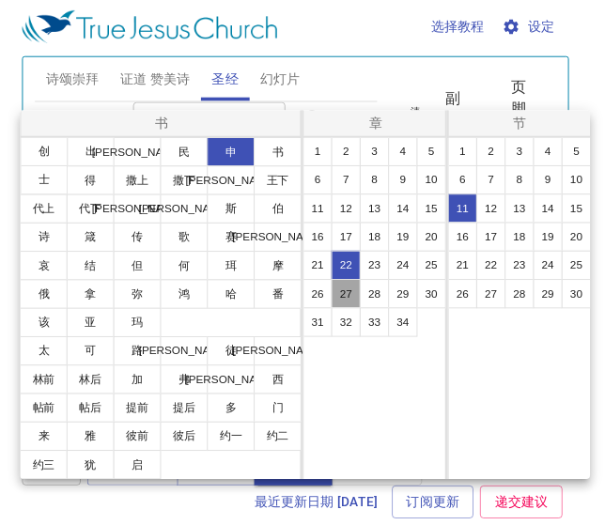
scroll to position [0, 0]
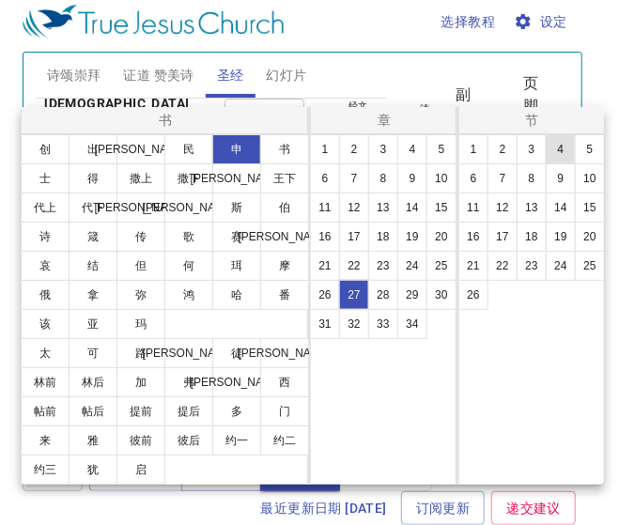
click at [0, 0] on button "4" at bounding box center [0, 0] width 0 height 0
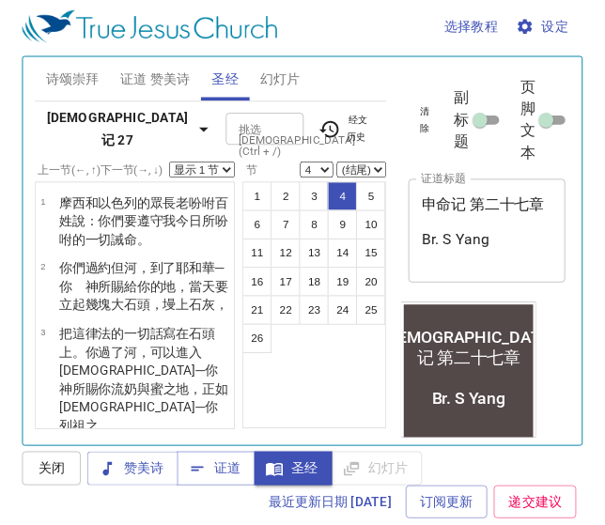
scroll to position [199, 0]
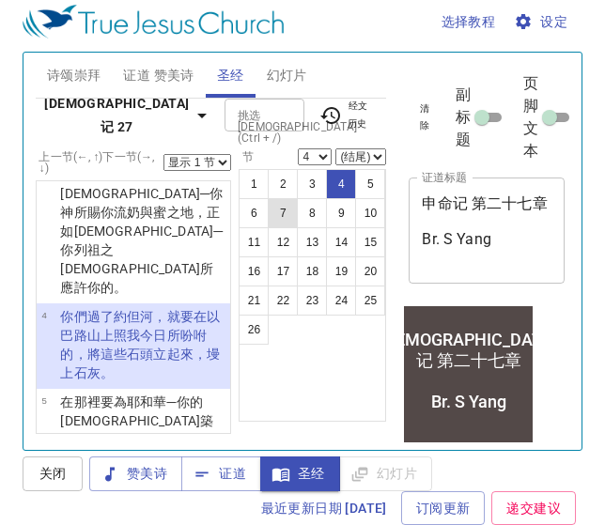
click at [283, 210] on button "7" at bounding box center [283, 213] width 30 height 30
select select "7"
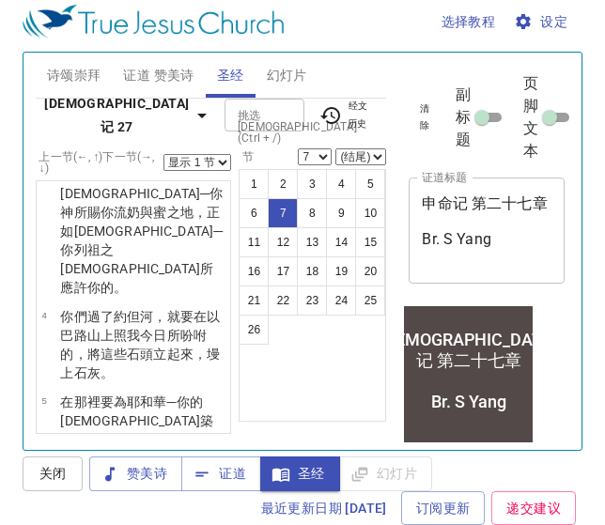
scroll to position [428, 0]
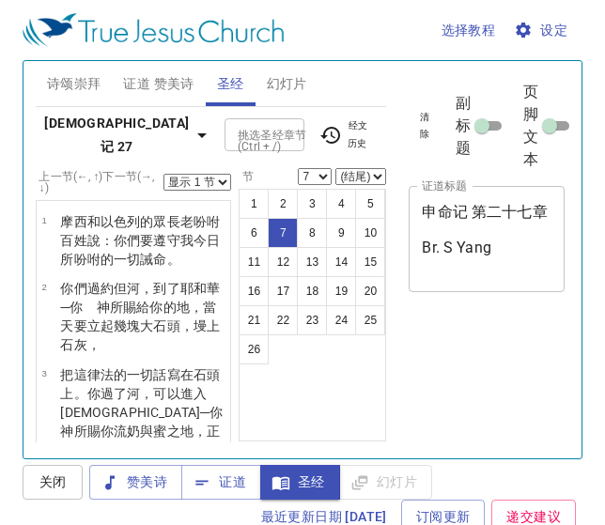
select select "7"
select select "2"
select select "9"
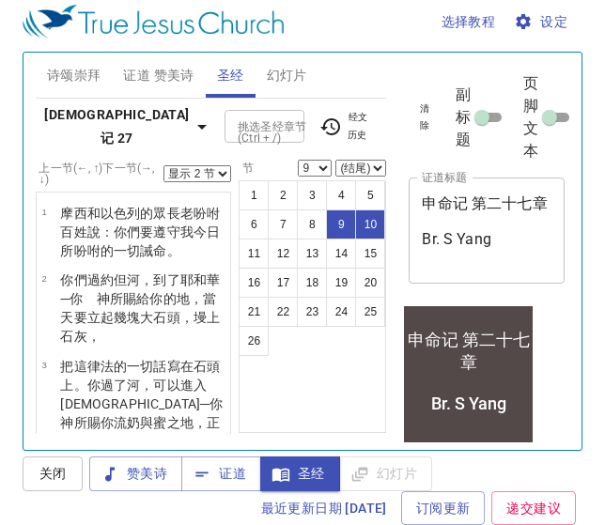
scroll to position [562, 0]
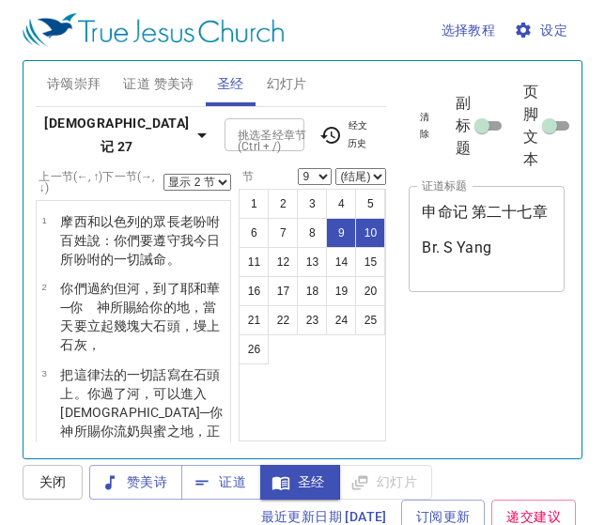
select select "2"
select select "9"
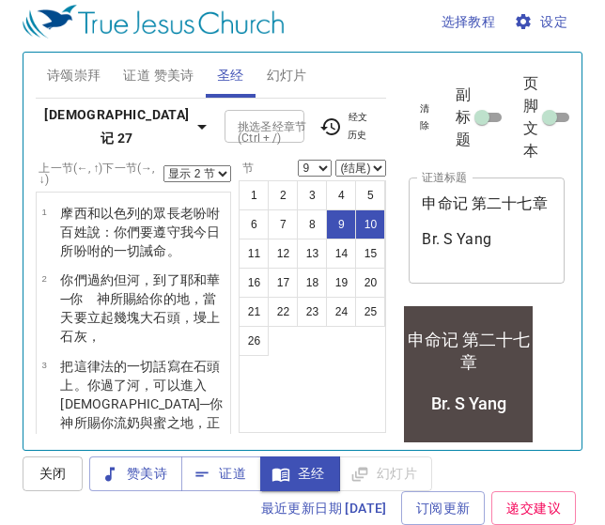
scroll to position [562, 0]
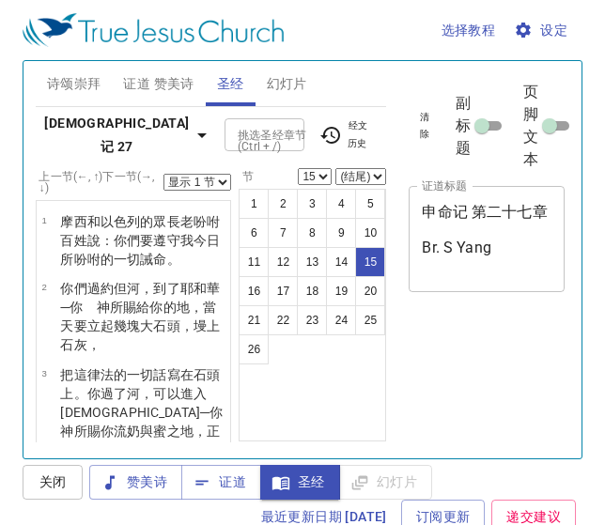
select select "15"
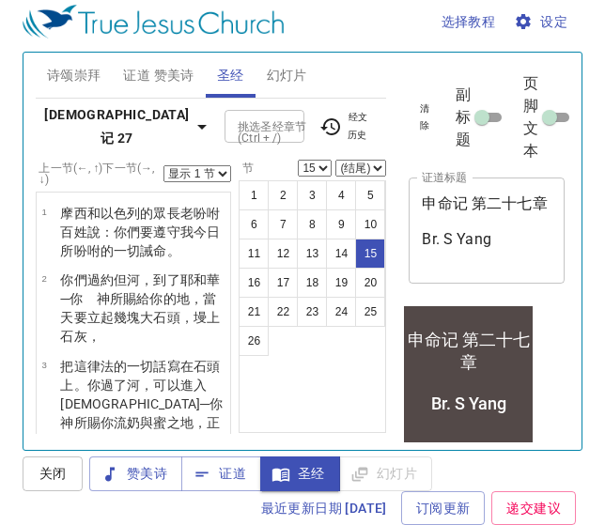
click at [358, 160] on select "(结尾) 16 17 18 19 20 21 22 23 24 25 26" at bounding box center [360, 168] width 51 height 17
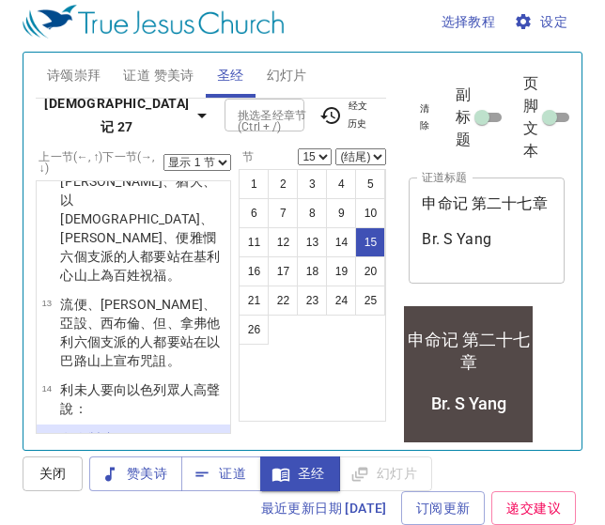
click at [361, 160] on select "(结尾) 16 17 18 19 20 21 22 23 24 25 26" at bounding box center [360, 156] width 51 height 17
select select "26"
click at [336, 148] on select "(结尾) 16 17 18 19 20 21 22 23 24 25 26" at bounding box center [360, 156] width 51 height 17
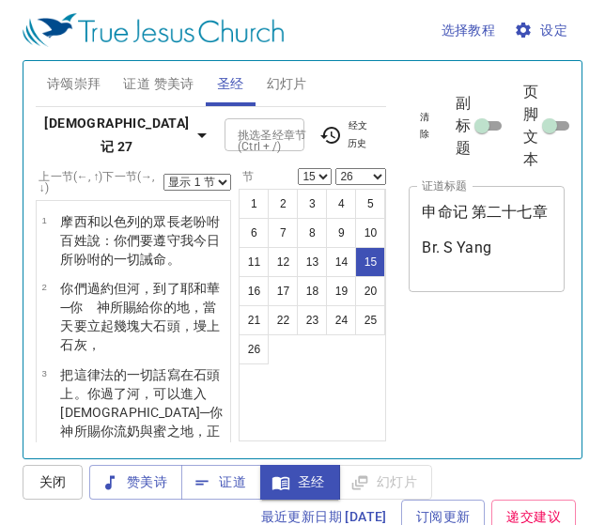
select select "15"
select select "26"
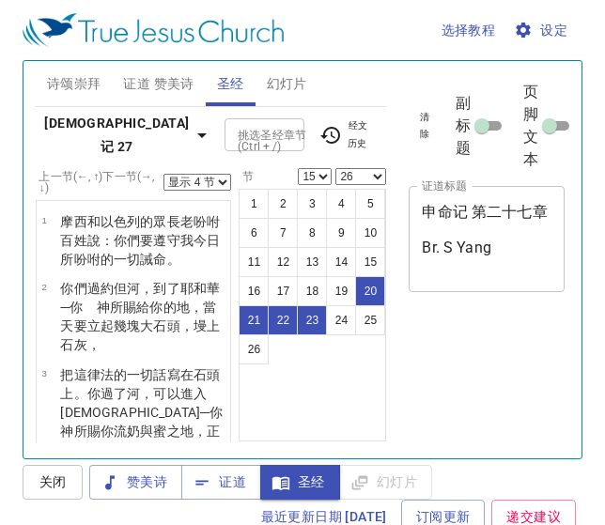
select select "4"
select select "15"
select select "26"
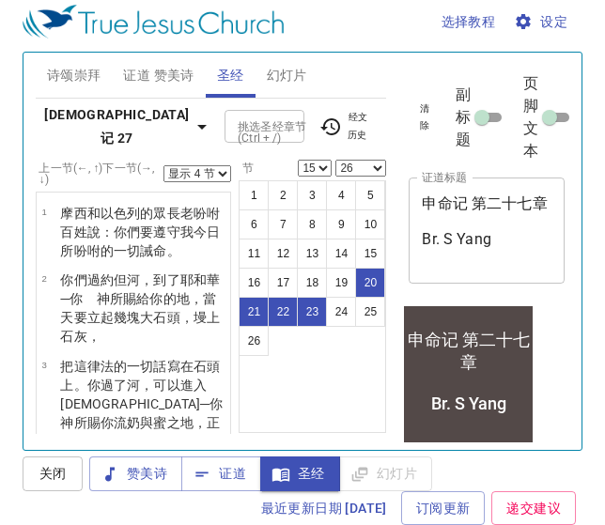
scroll to position [1406, 0]
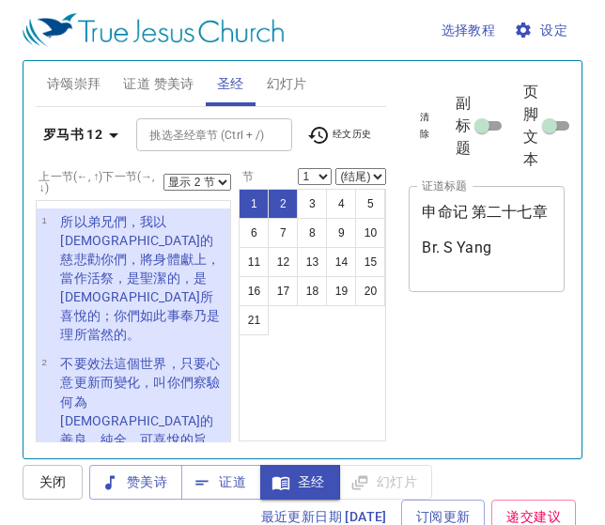
select select "2"
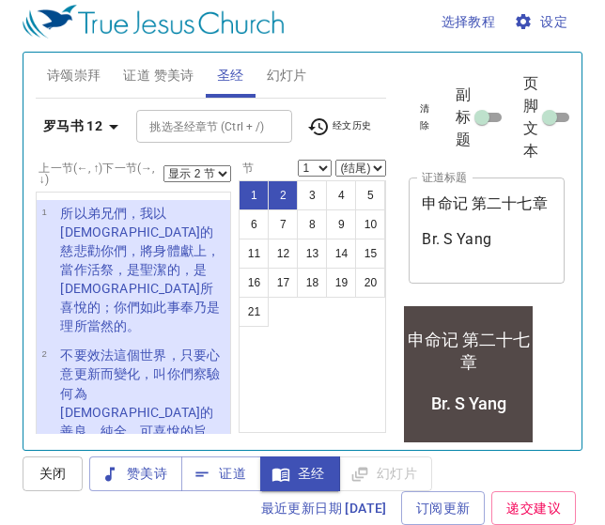
scroll to position [10, 0]
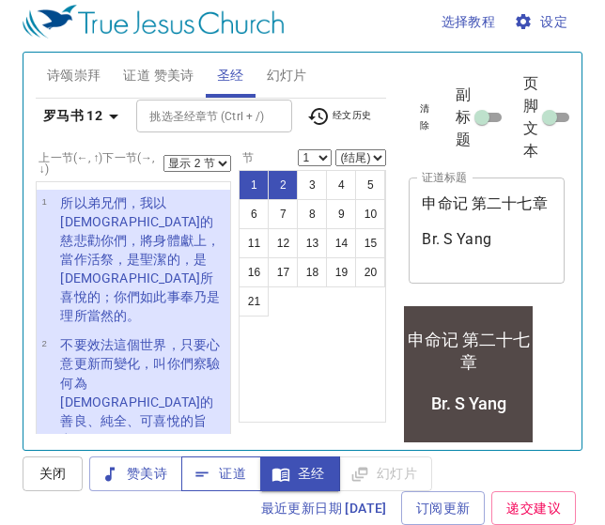
click at [0, 0] on span "证道" at bounding box center [0, 0] width 0 height 0
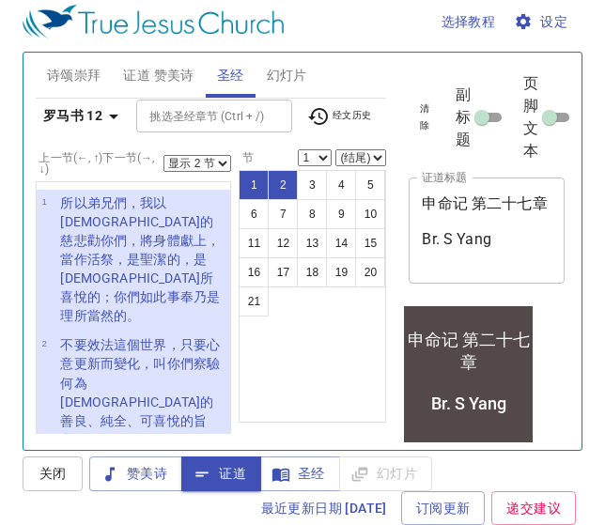
click at [285, 70] on span "幻灯片" at bounding box center [287, 75] width 40 height 23
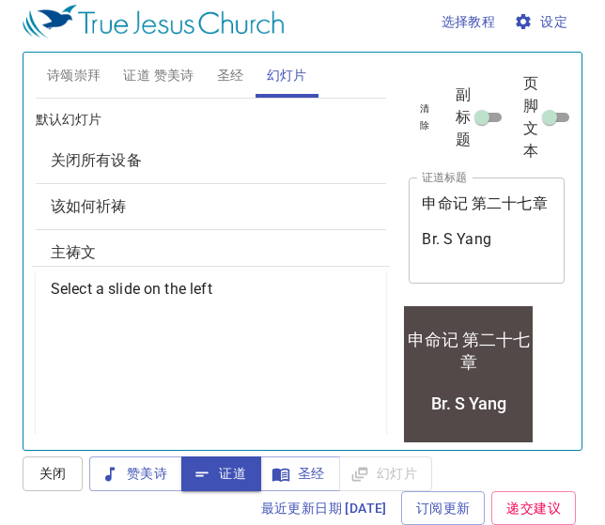
click at [154, 203] on span "该如何祈祷" at bounding box center [211, 206] width 321 height 23
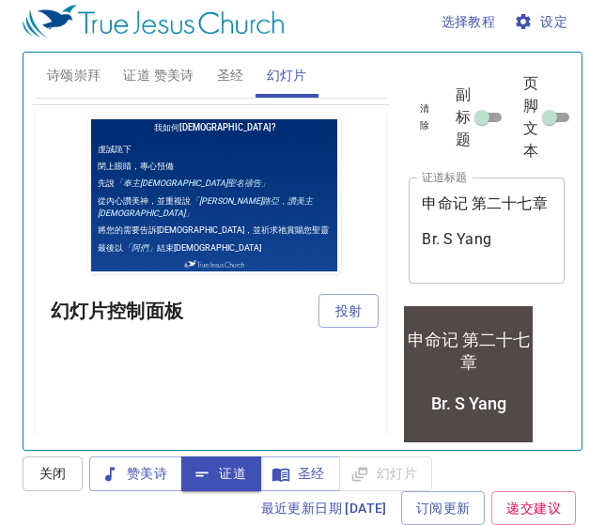
scroll to position [168, 0]
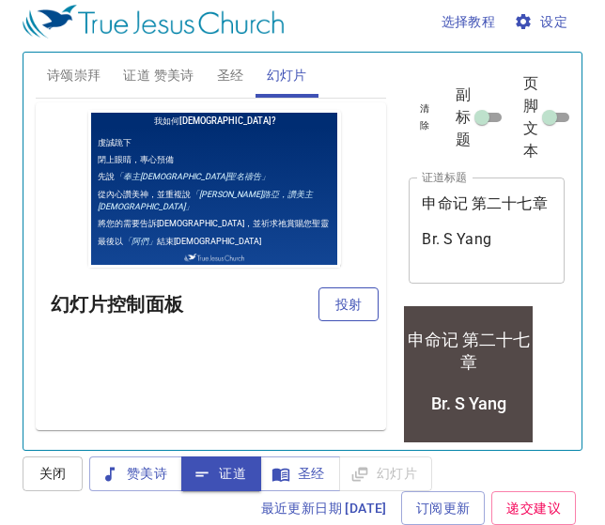
click at [342, 306] on span "投射" at bounding box center [349, 304] width 30 height 23
